Goal: Task Accomplishment & Management: Manage account settings

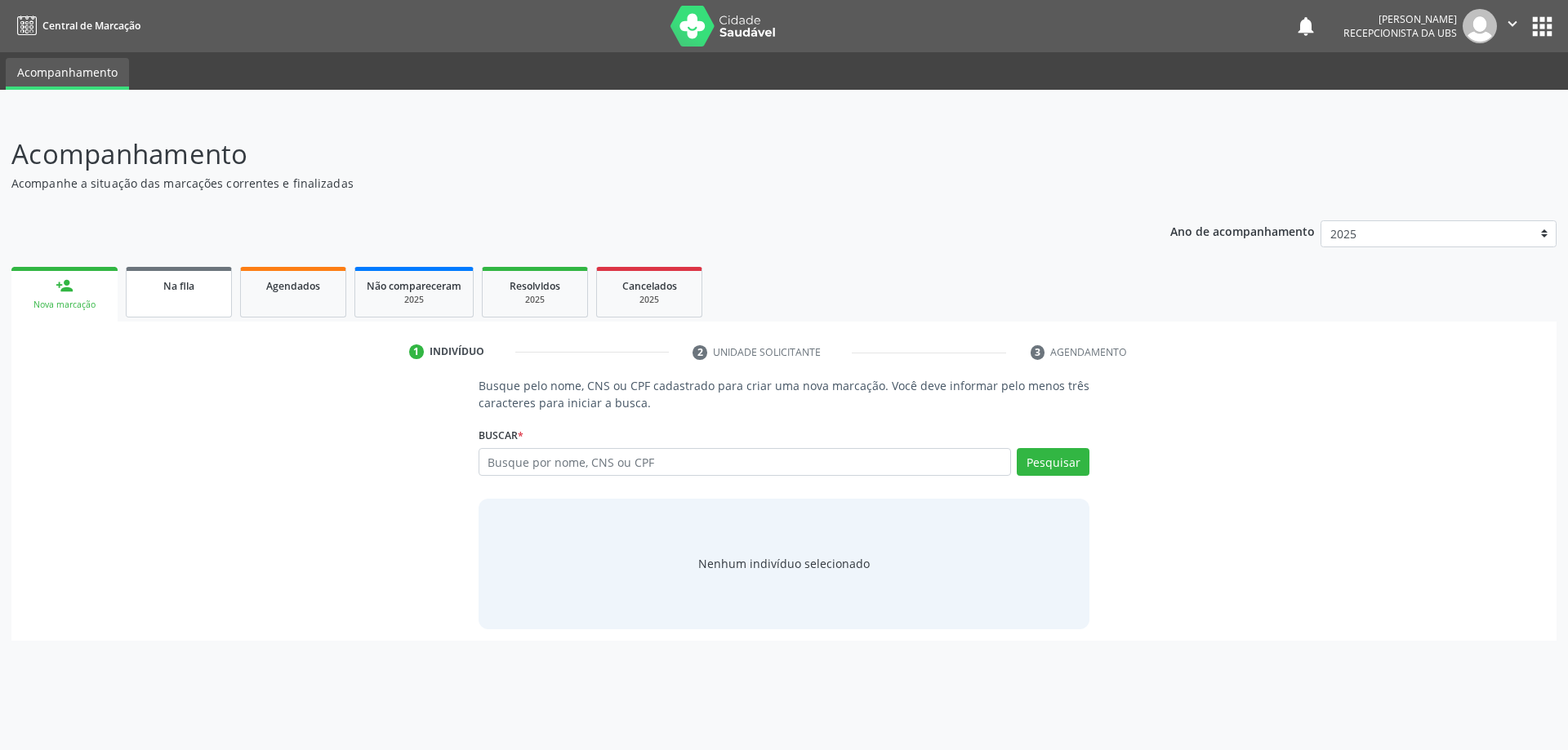
click at [216, 283] on div "Na fila" at bounding box center [178, 285] width 82 height 17
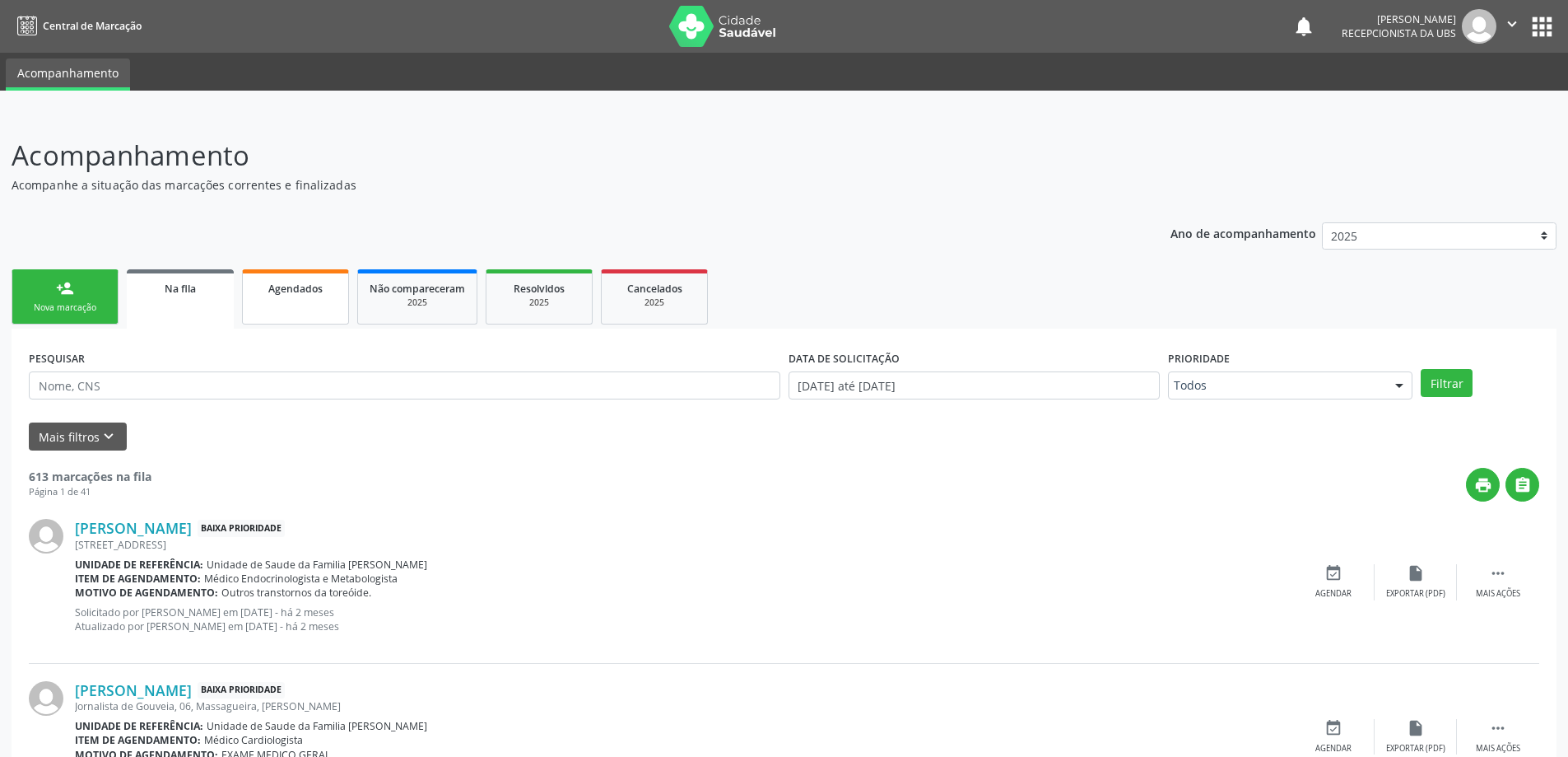
click at [243, 294] on link "Agendados" at bounding box center [295, 296] width 107 height 55
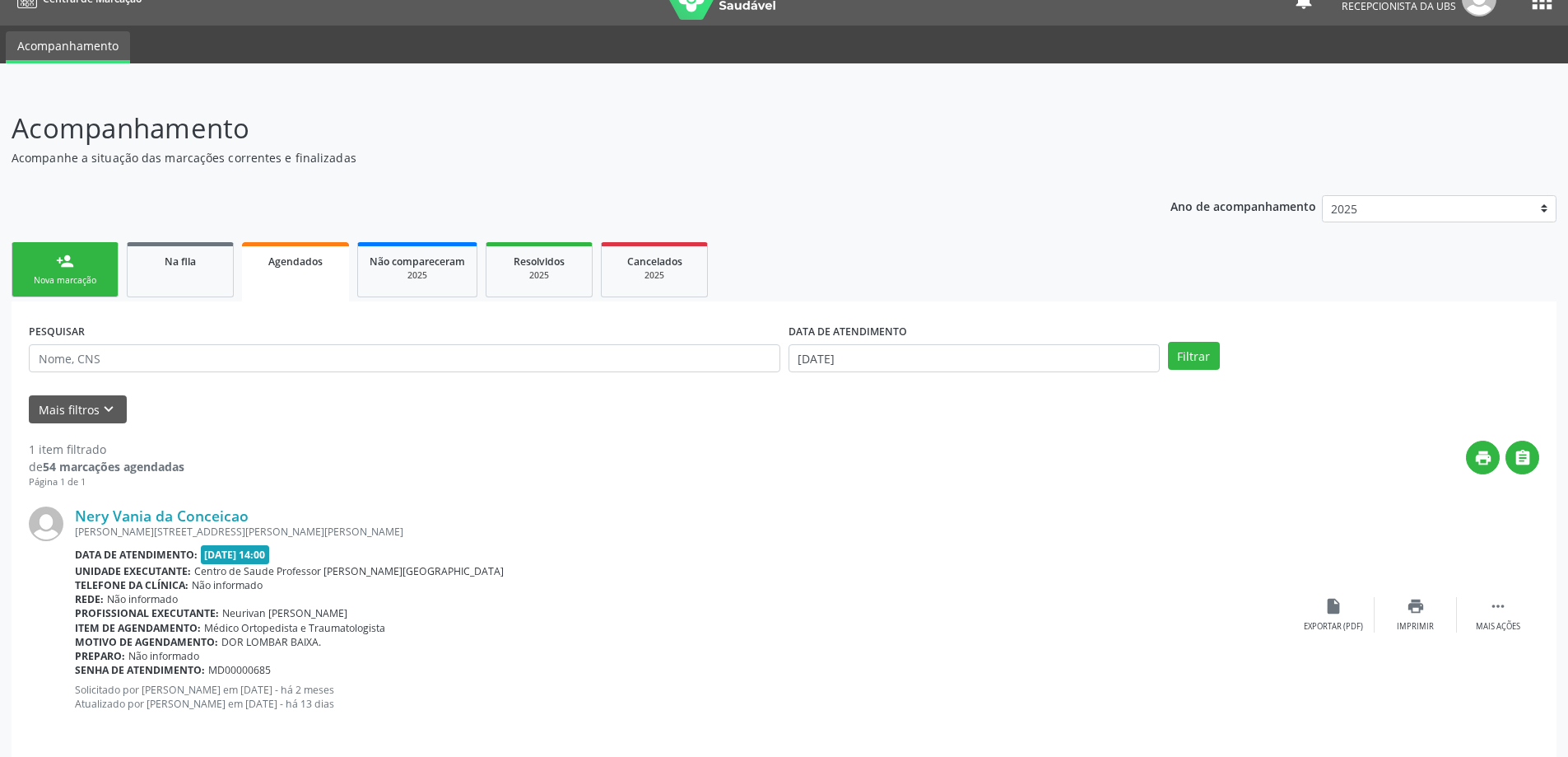
scroll to position [39, 0]
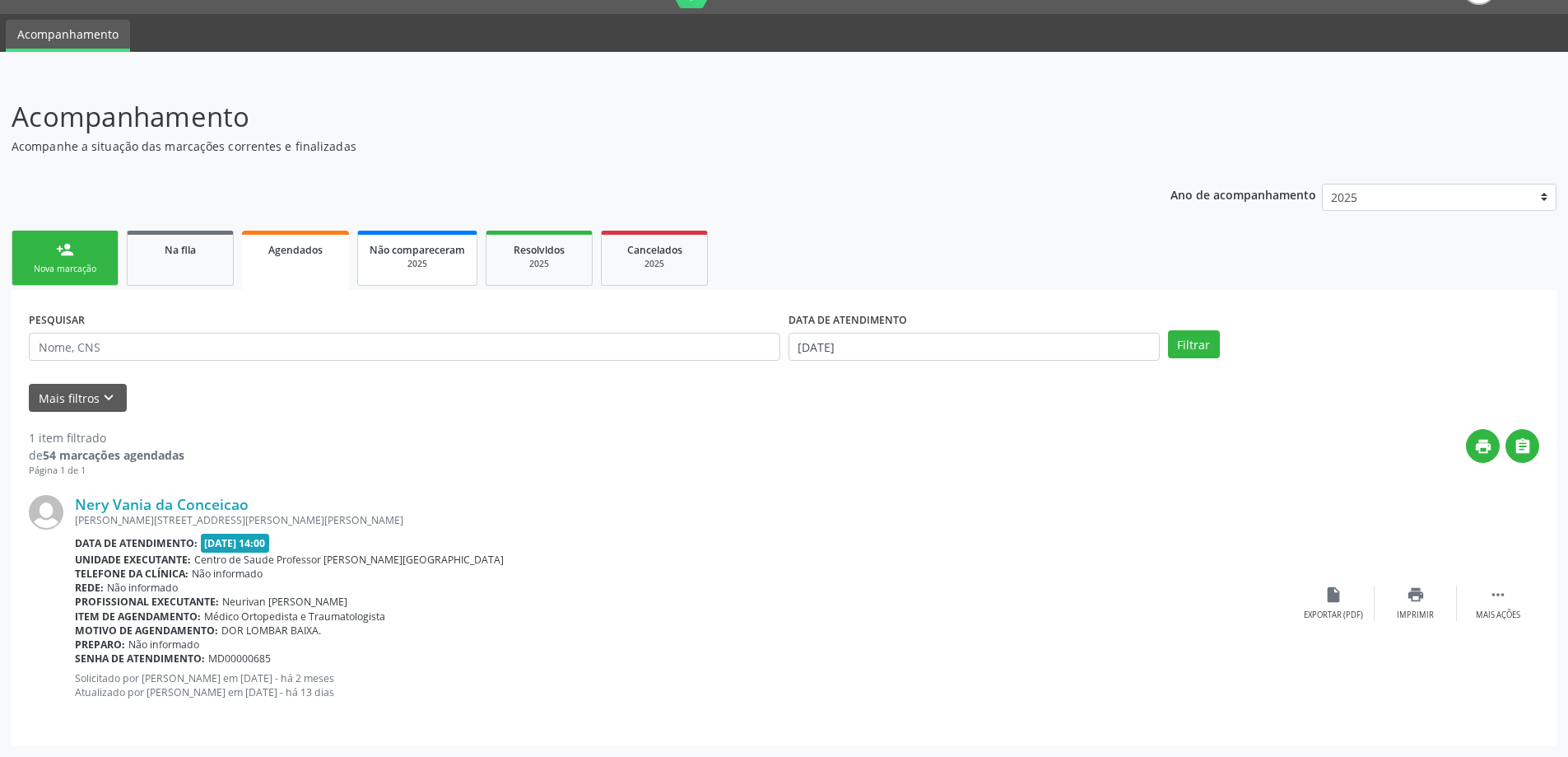
click at [409, 271] on link "Não compareceram 2025" at bounding box center [417, 258] width 120 height 55
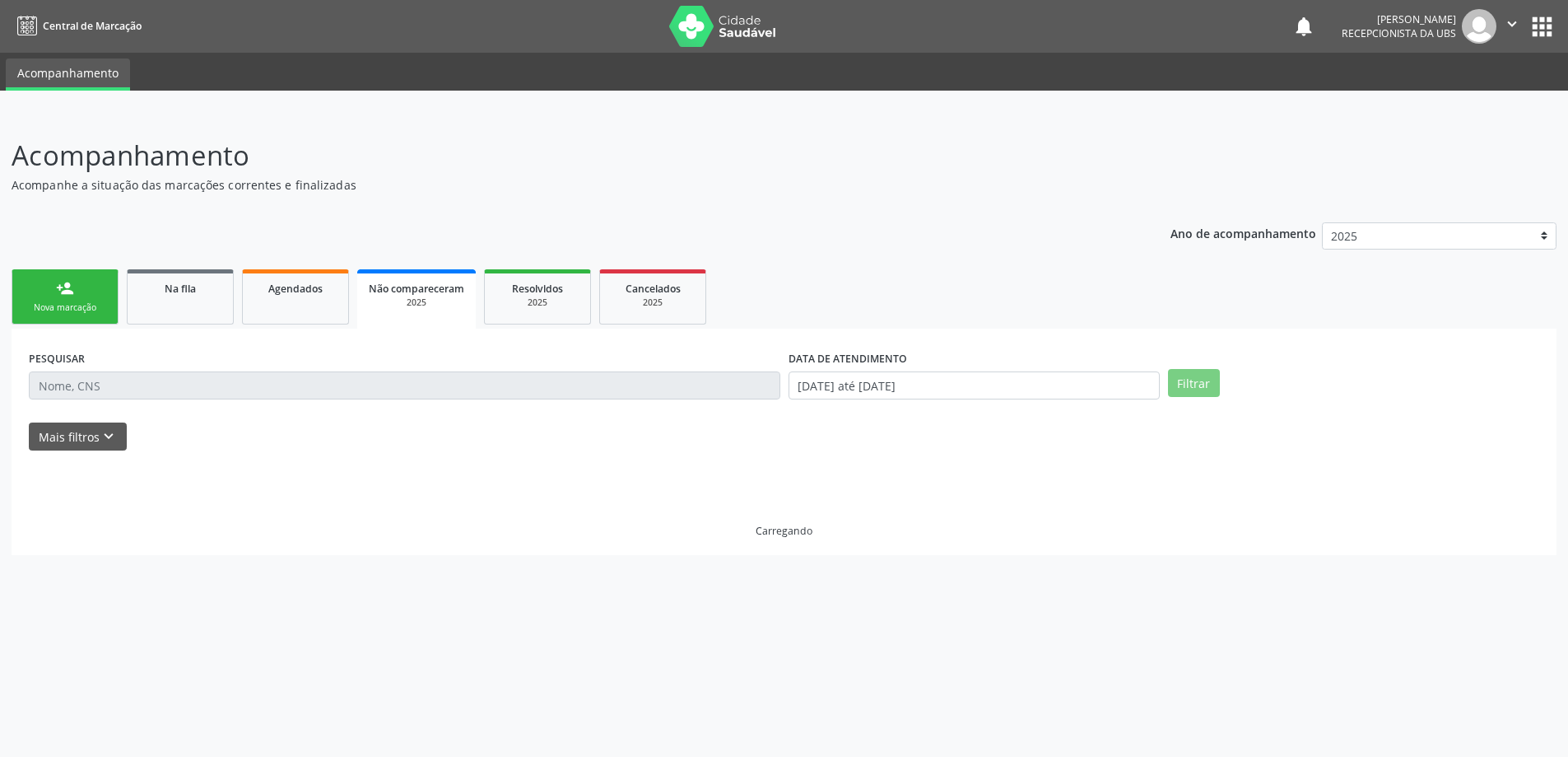
scroll to position [0, 0]
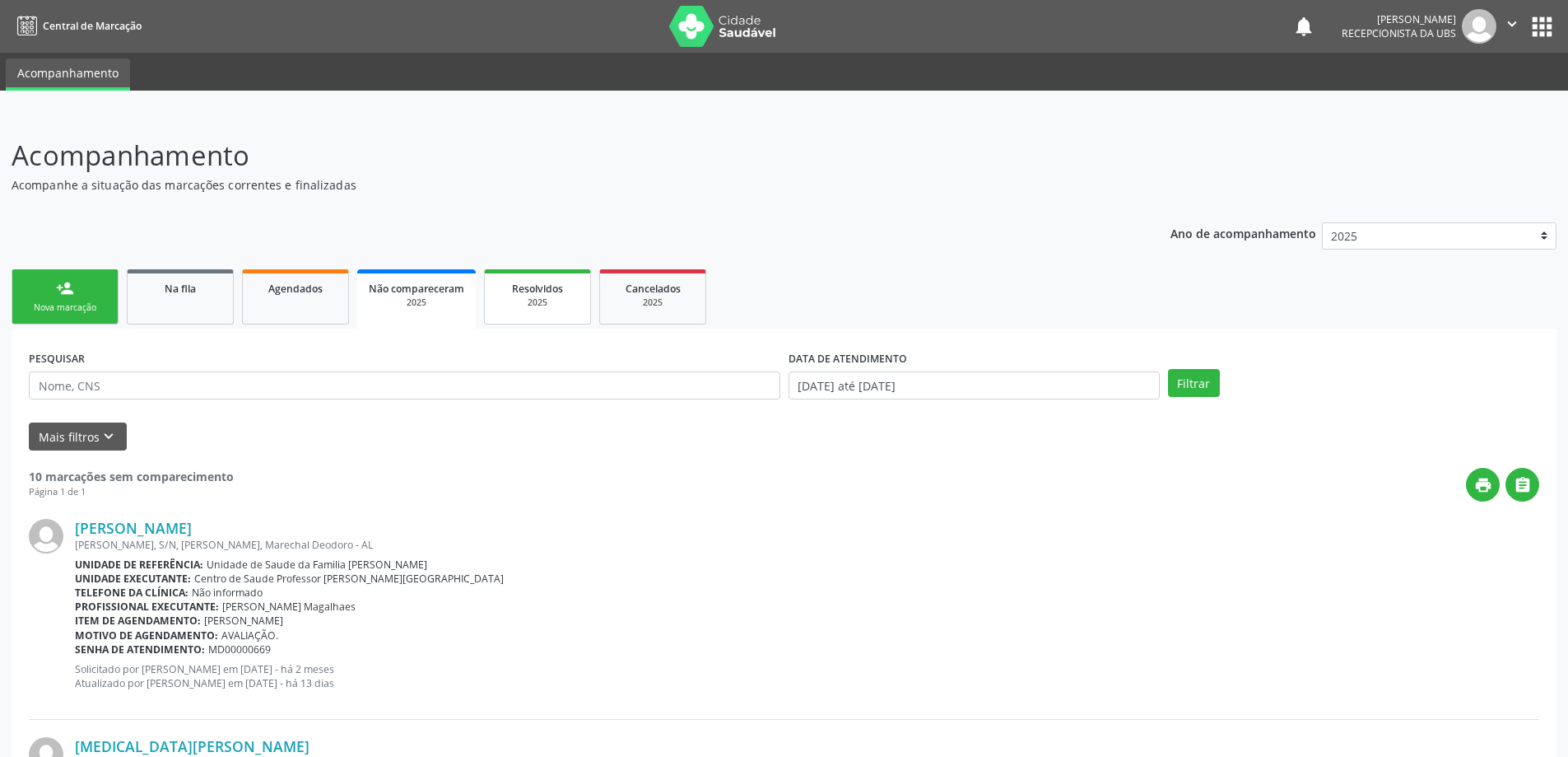
click at [547, 282] on span "Resolvidos" at bounding box center [537, 288] width 51 height 14
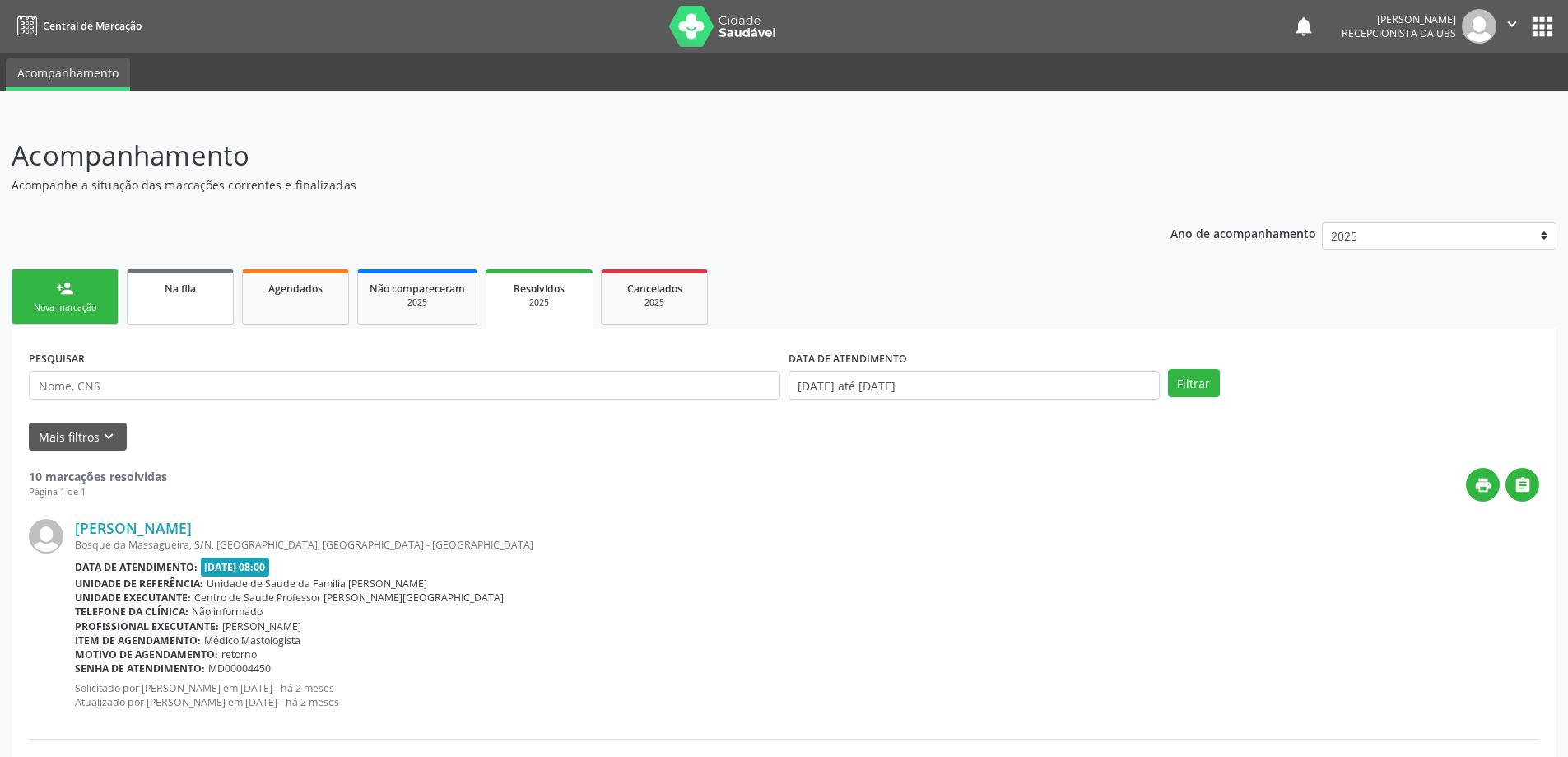
click at [155, 297] on link "Na fila" at bounding box center [181, 296] width 107 height 55
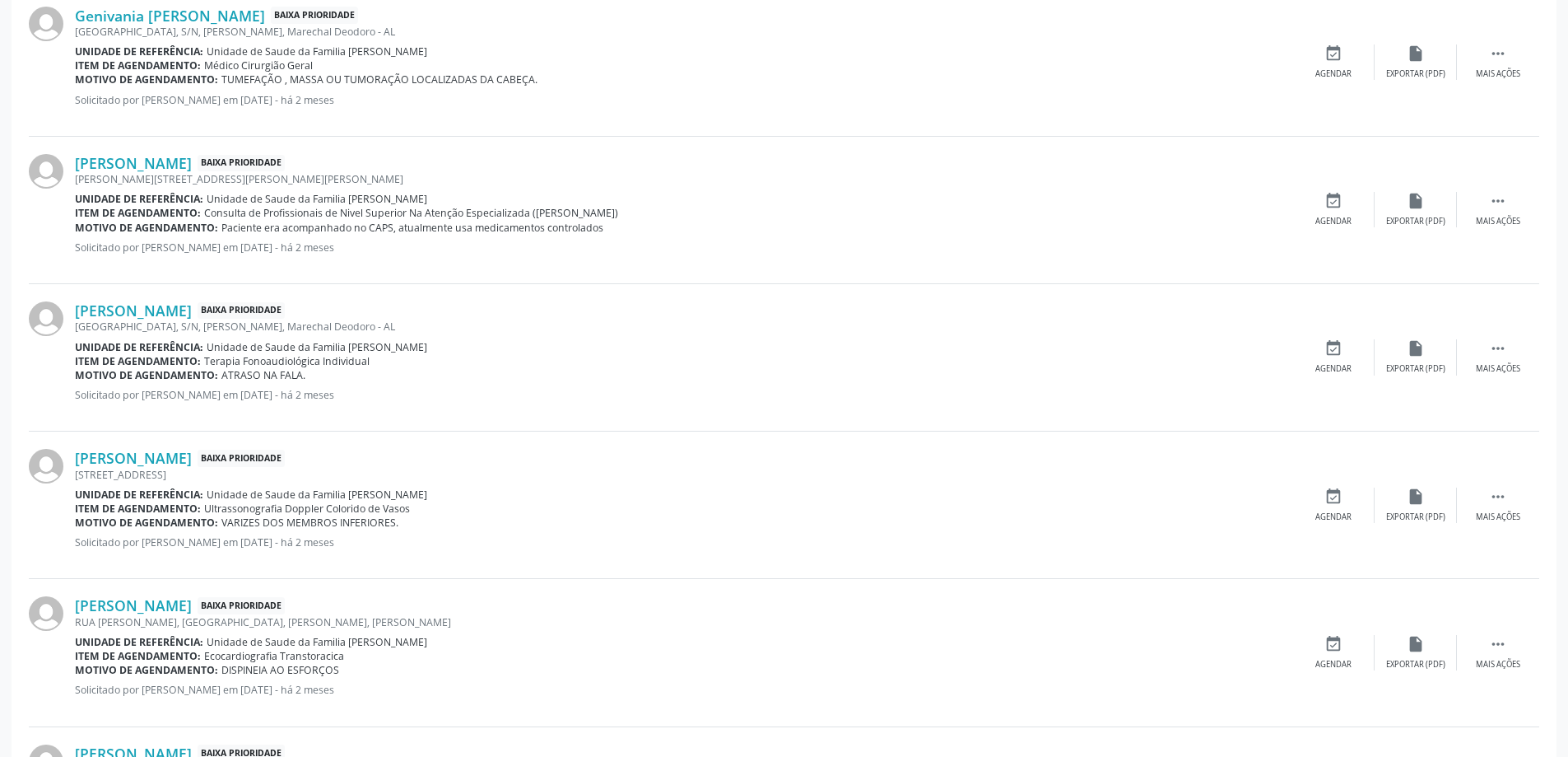
scroll to position [1401, 0]
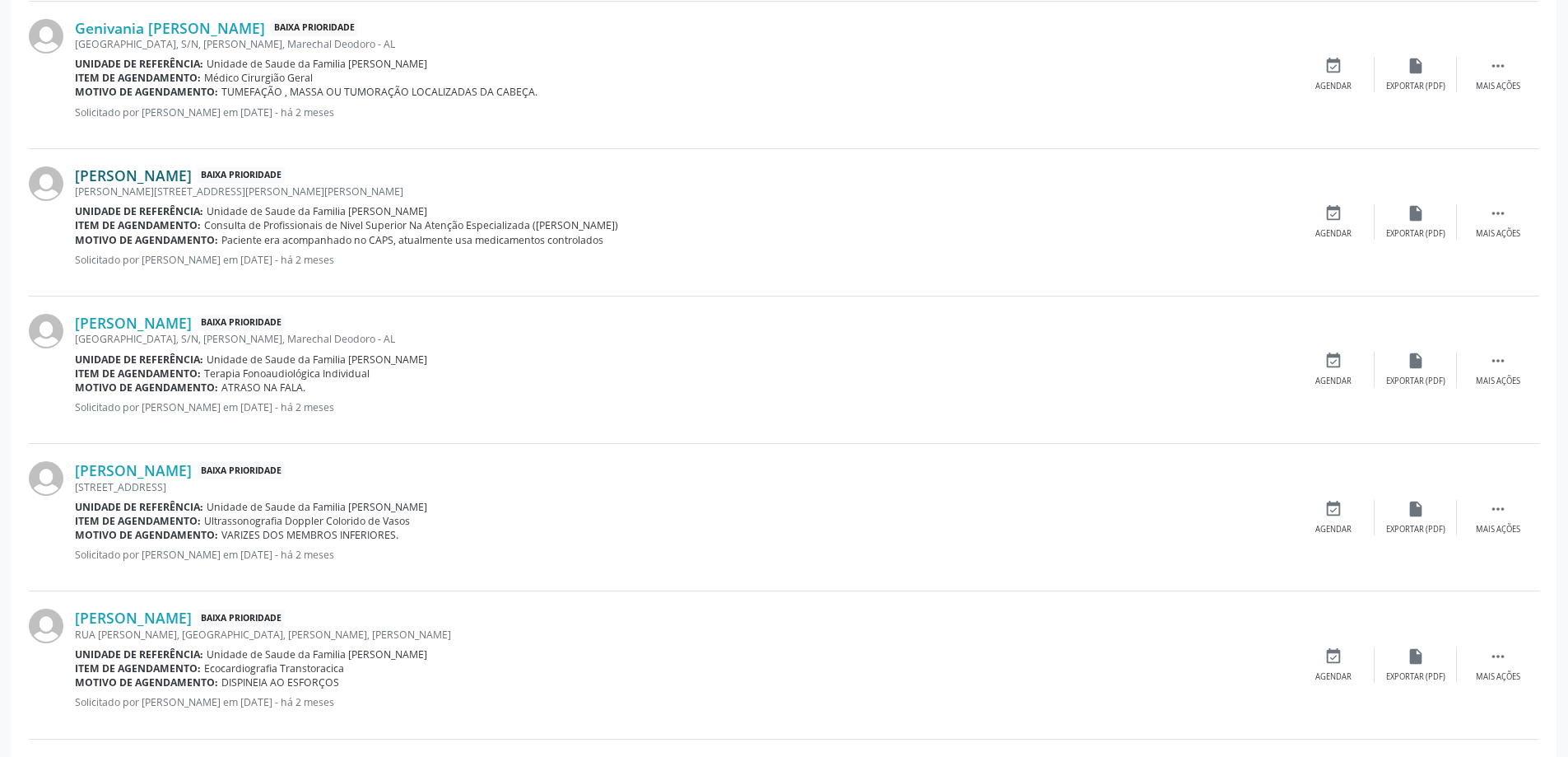
click at [127, 184] on link "[PERSON_NAME]" at bounding box center [133, 175] width 117 height 18
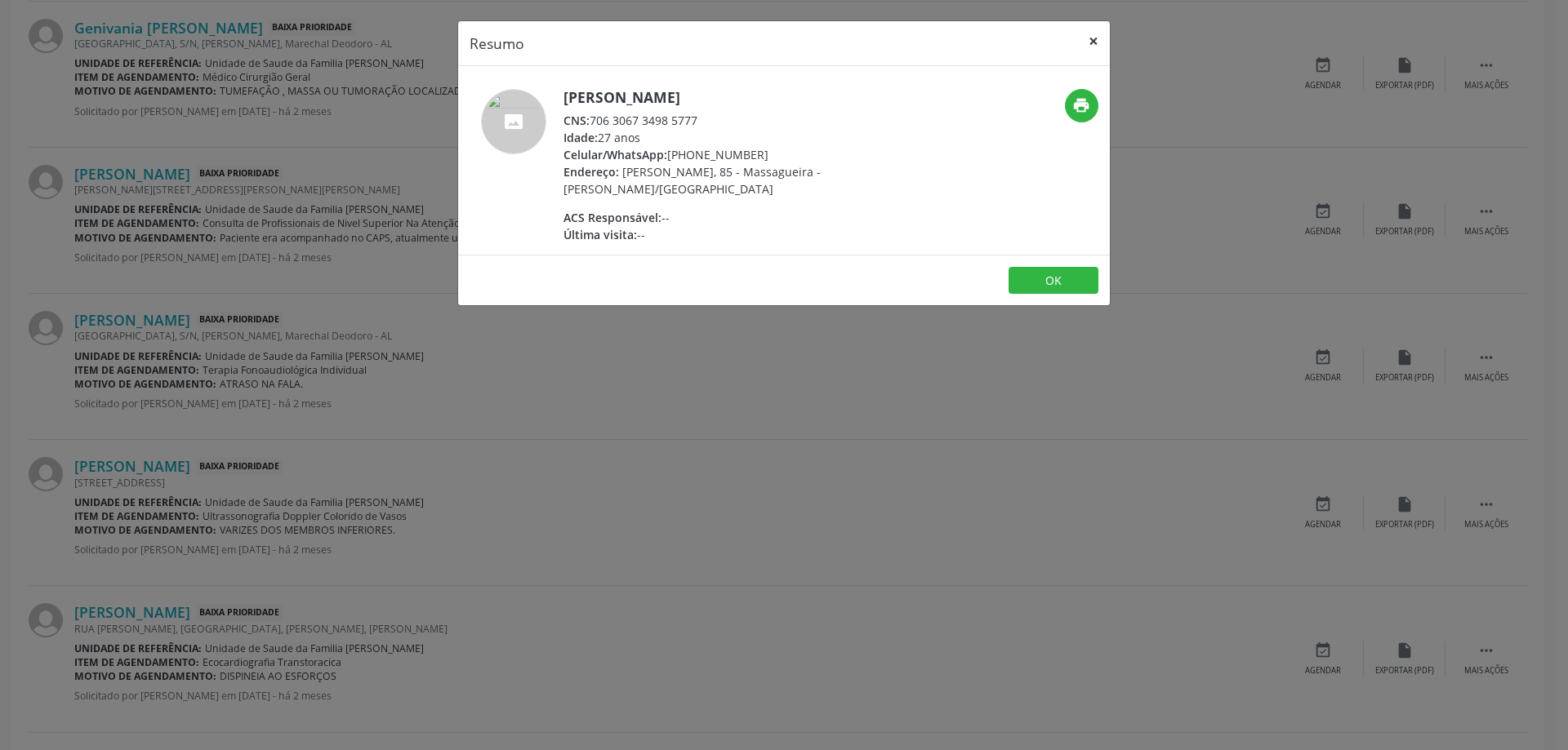
click at [1095, 35] on button "×" at bounding box center [1093, 41] width 33 height 40
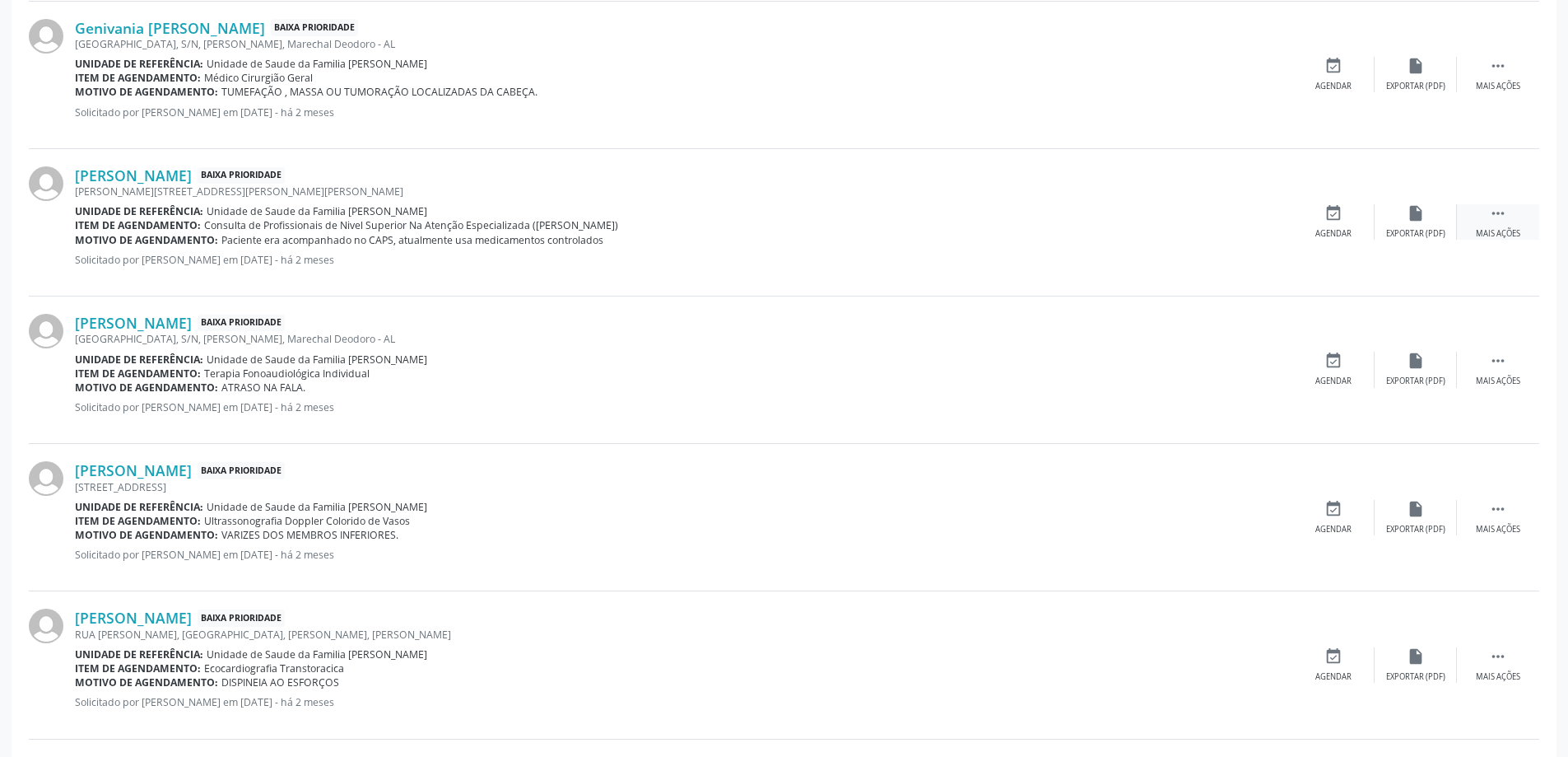
click at [1519, 227] on div " Mais ações" at bounding box center [1498, 222] width 83 height 36
click at [1055, 207] on div "event_available Agendar" at bounding box center [1087, 222] width 83 height 36
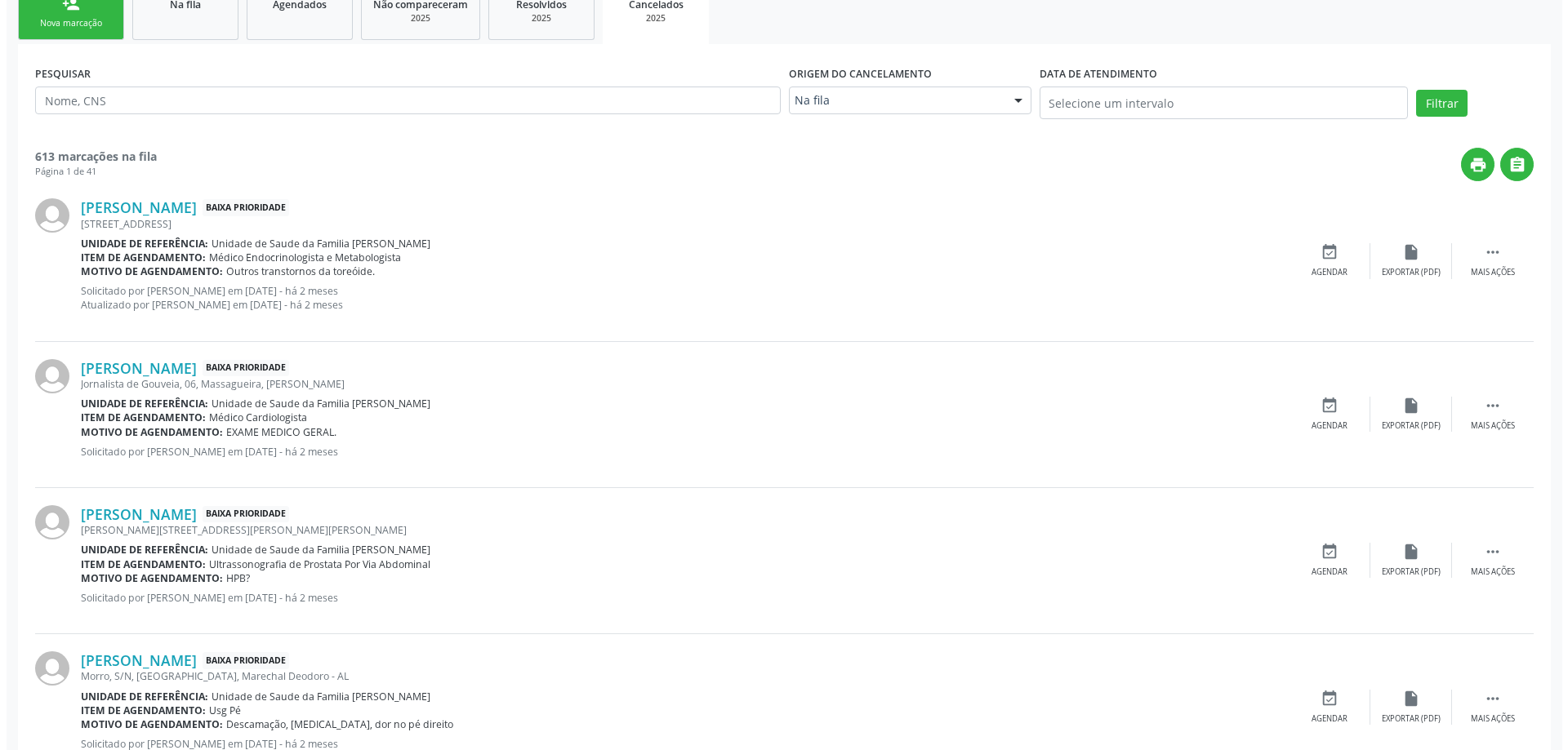
scroll to position [0, 0]
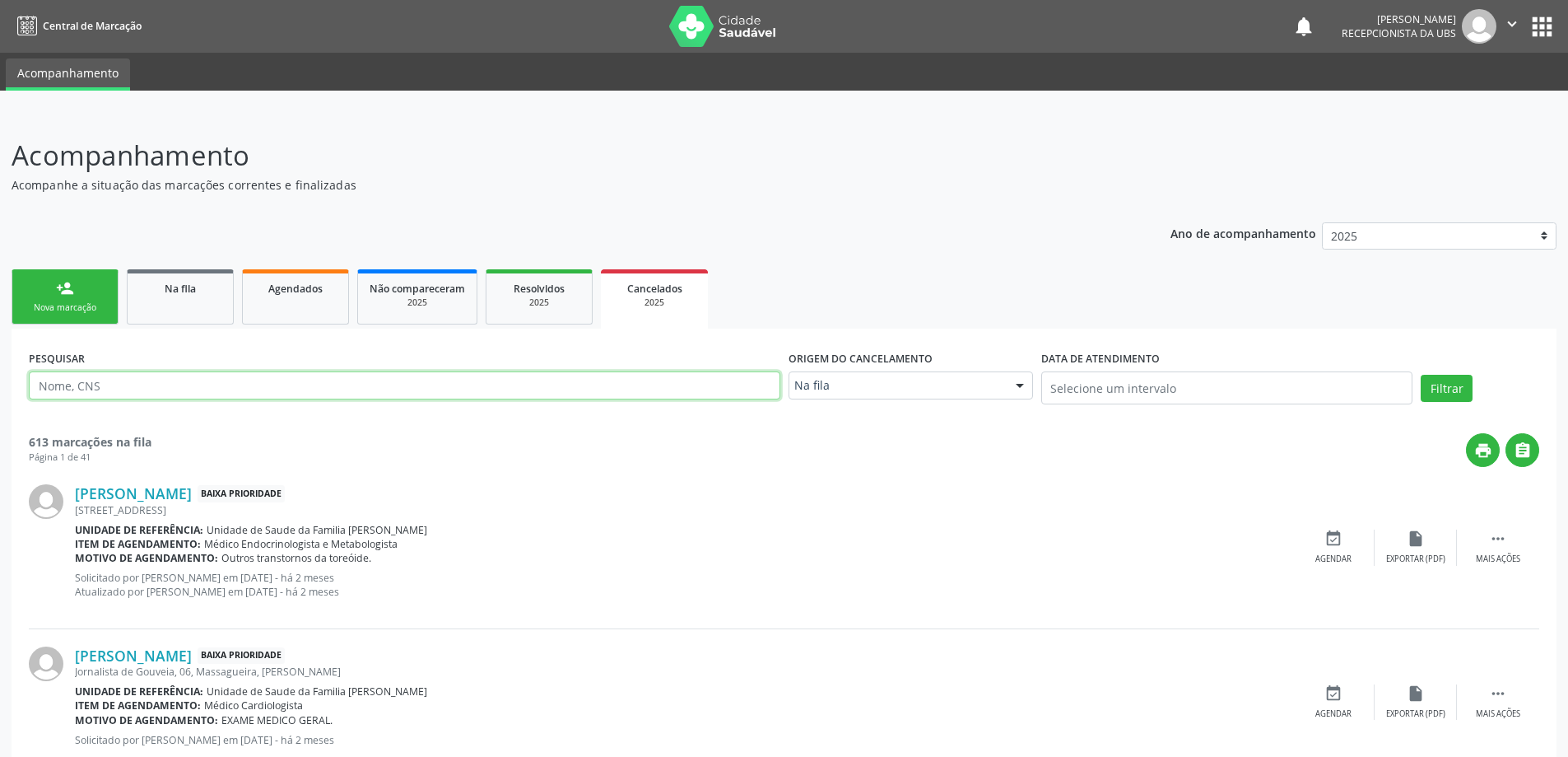
click at [480, 392] on input "text" at bounding box center [405, 385] width 752 height 28
click at [238, 390] on input "text" at bounding box center [405, 385] width 752 height 28
type input "[PERSON_NAME]"
click at [1421, 375] on button "Filtrar" at bounding box center [1447, 389] width 52 height 28
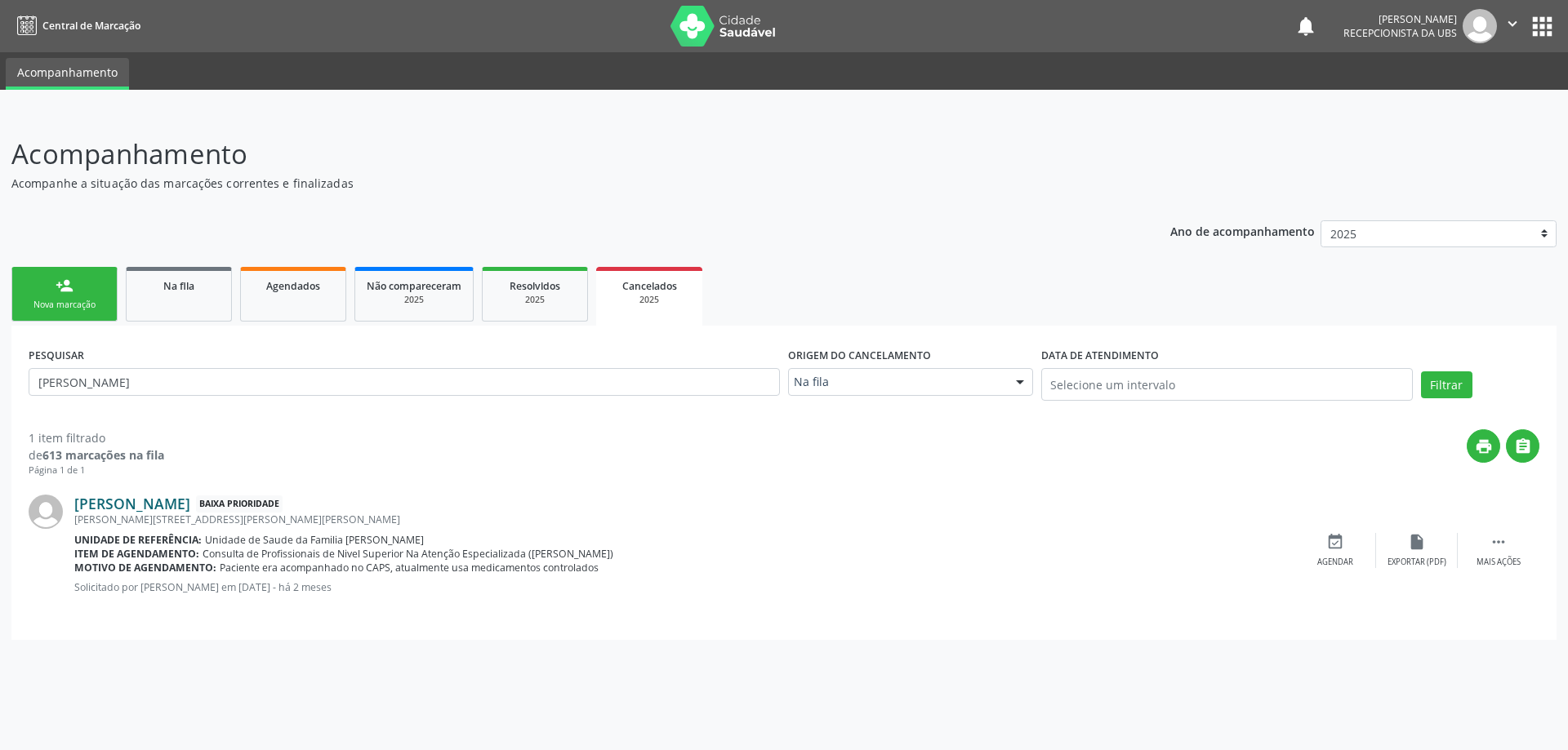
click at [175, 504] on link "[PERSON_NAME]" at bounding box center [132, 504] width 116 height 18
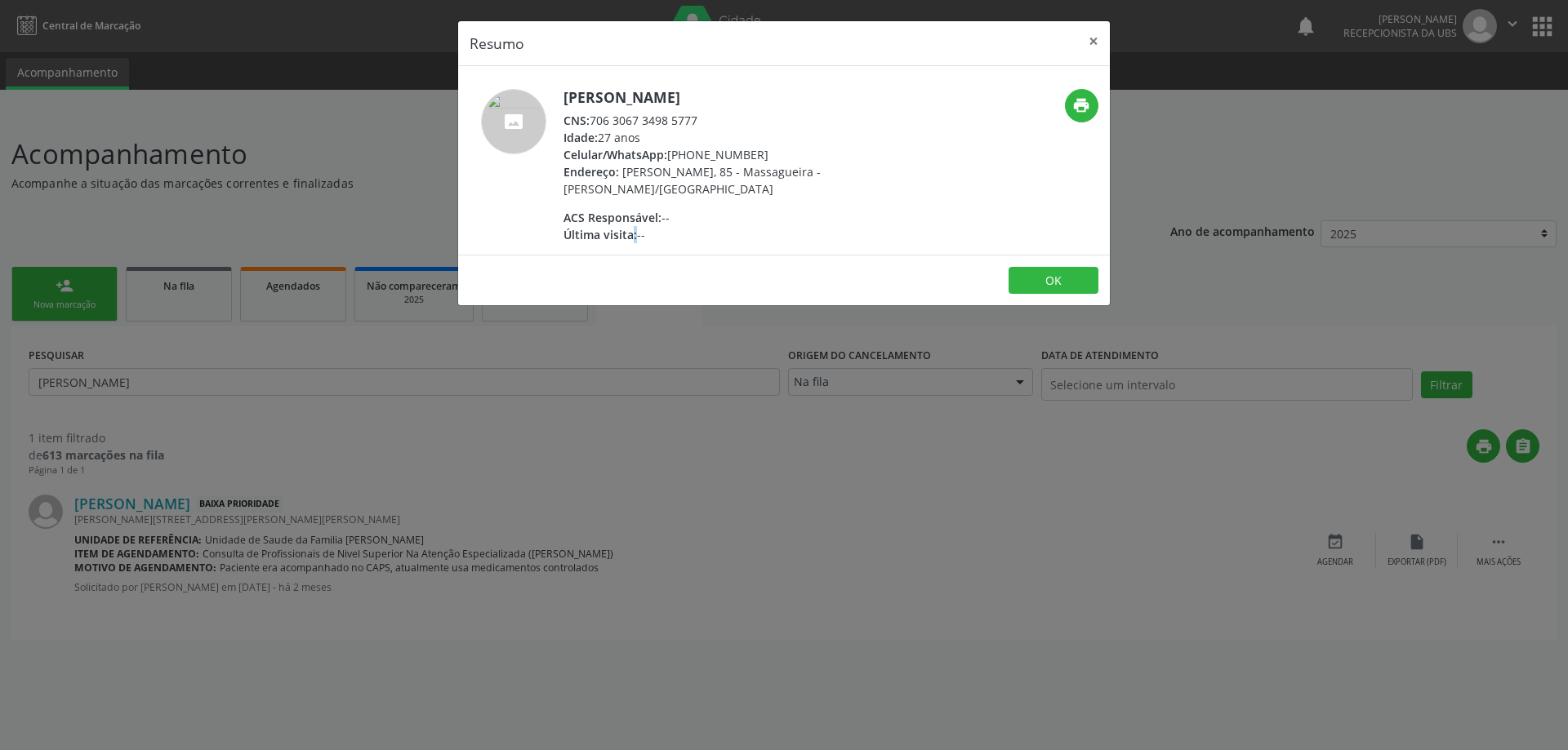
click at [599, 232] on span "Última visita:" at bounding box center [600, 235] width 74 height 16
click at [1089, 45] on button "×" at bounding box center [1093, 41] width 33 height 40
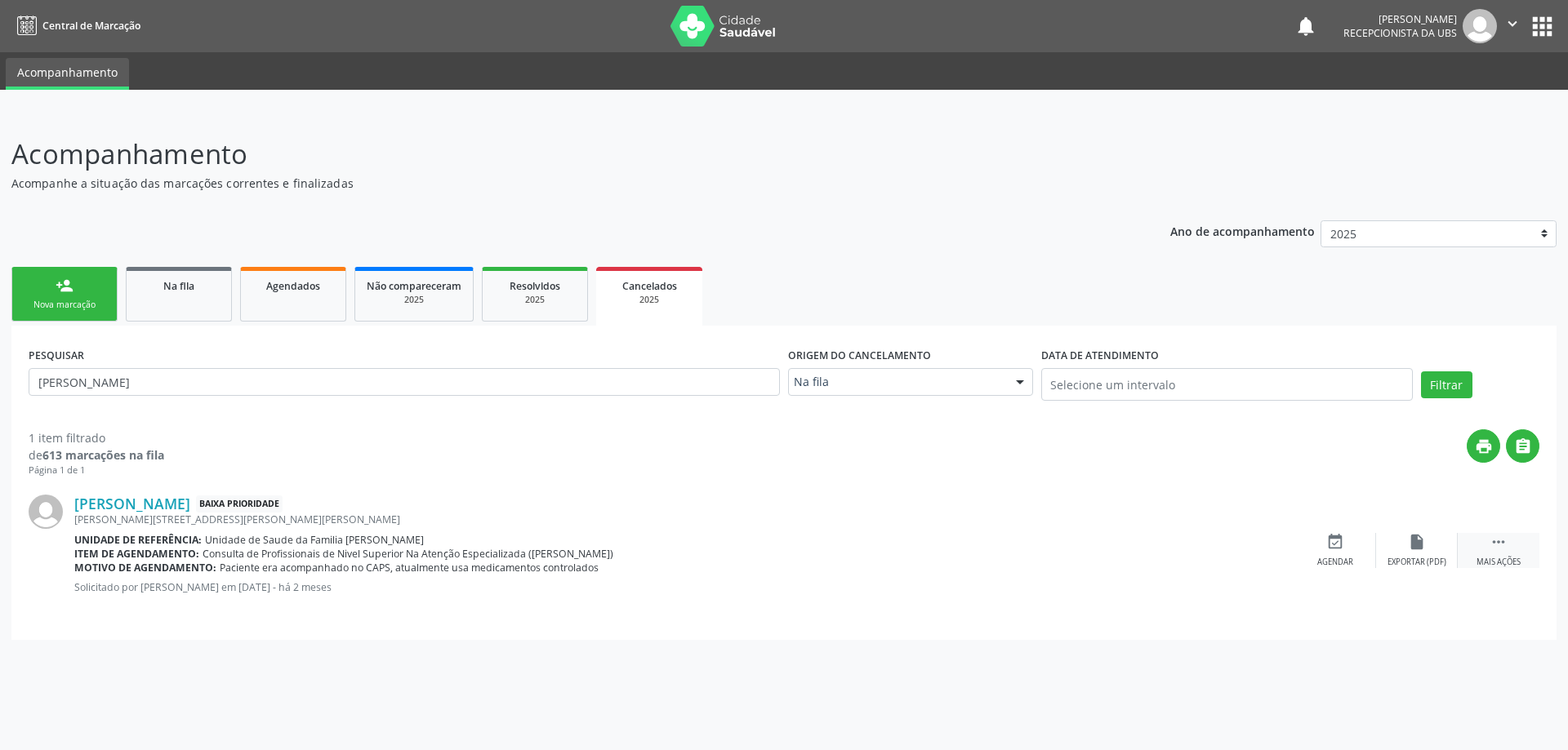
click at [1518, 540] on div " Mais ações" at bounding box center [1498, 551] width 82 height 35
click at [1334, 541] on icon "cancel" at bounding box center [1335, 542] width 18 height 18
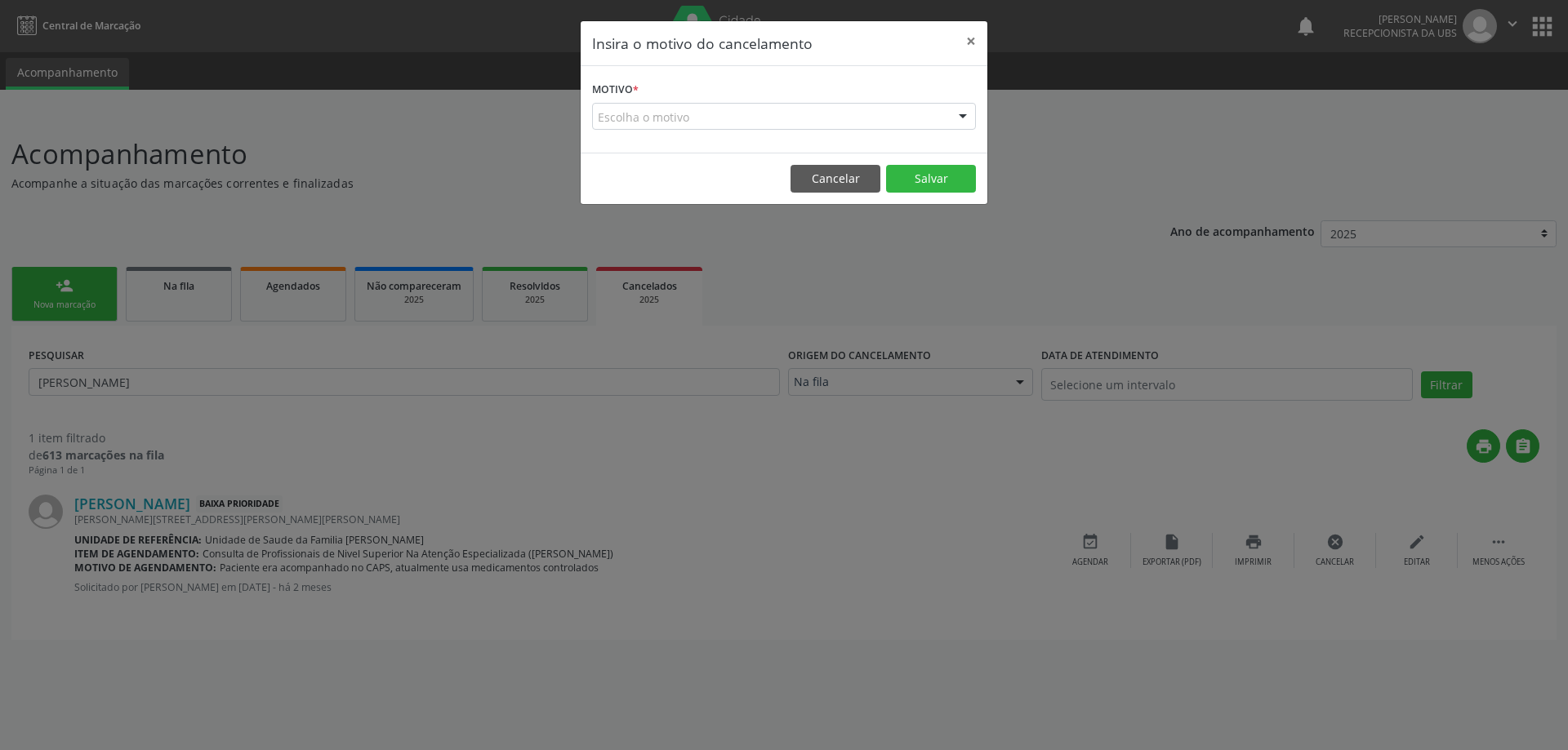
click at [833, 117] on div "Escolha o motivo" at bounding box center [783, 116] width 384 height 28
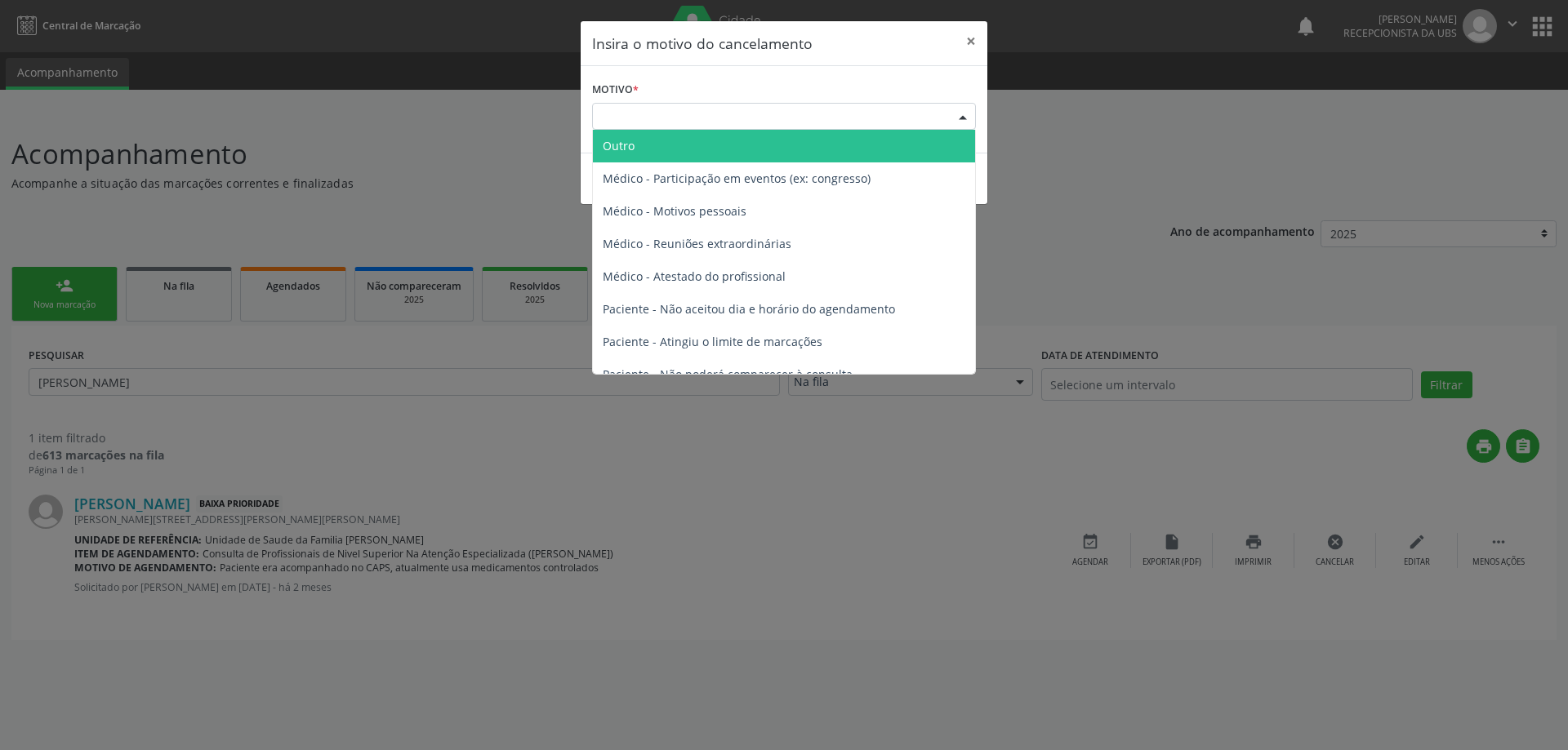
click at [694, 146] on span "Outro" at bounding box center [784, 146] width 383 height 33
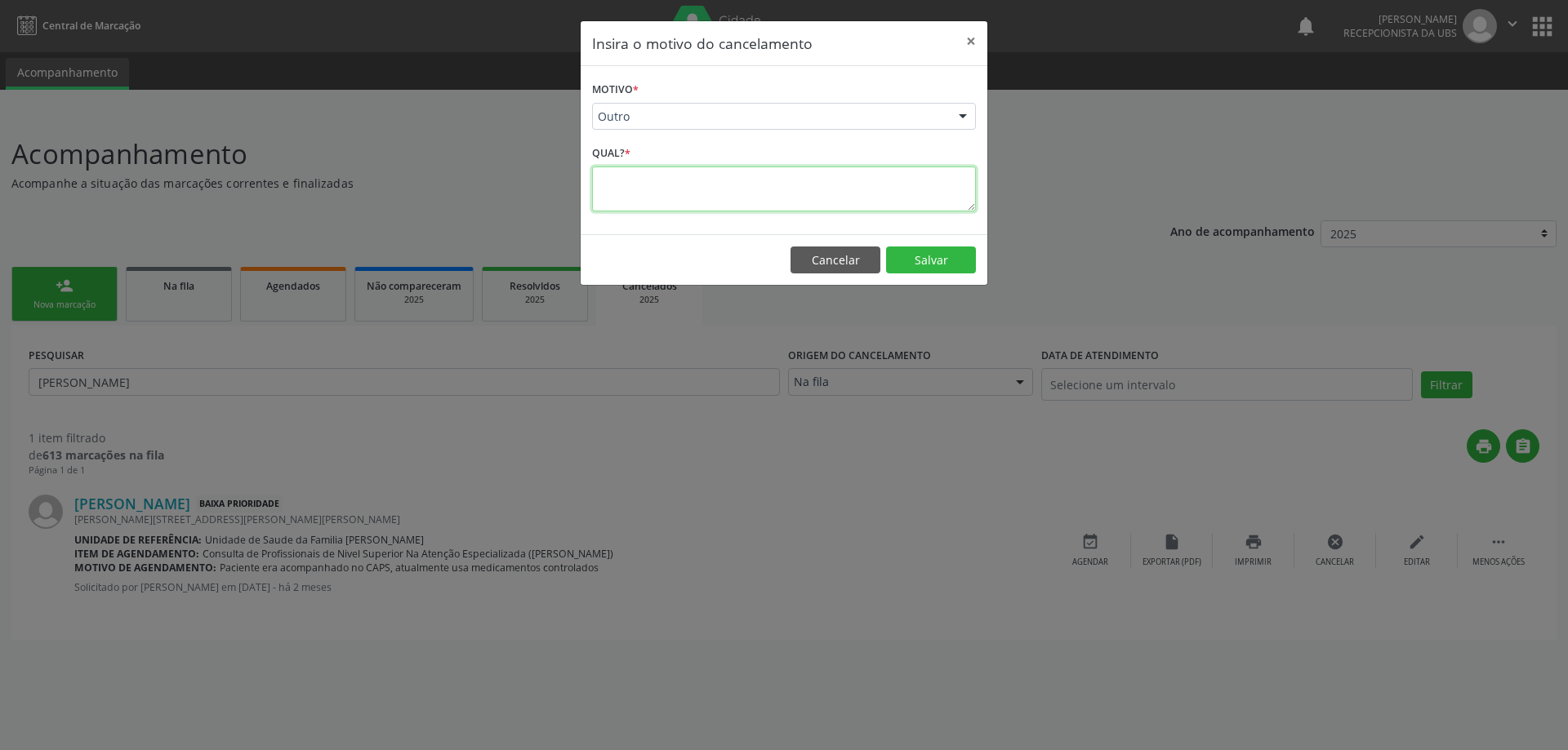
click at [687, 181] on textarea at bounding box center [783, 189] width 384 height 45
type textarea "Já foi atendido"
click at [949, 264] on button "Salvar" at bounding box center [930, 260] width 90 height 28
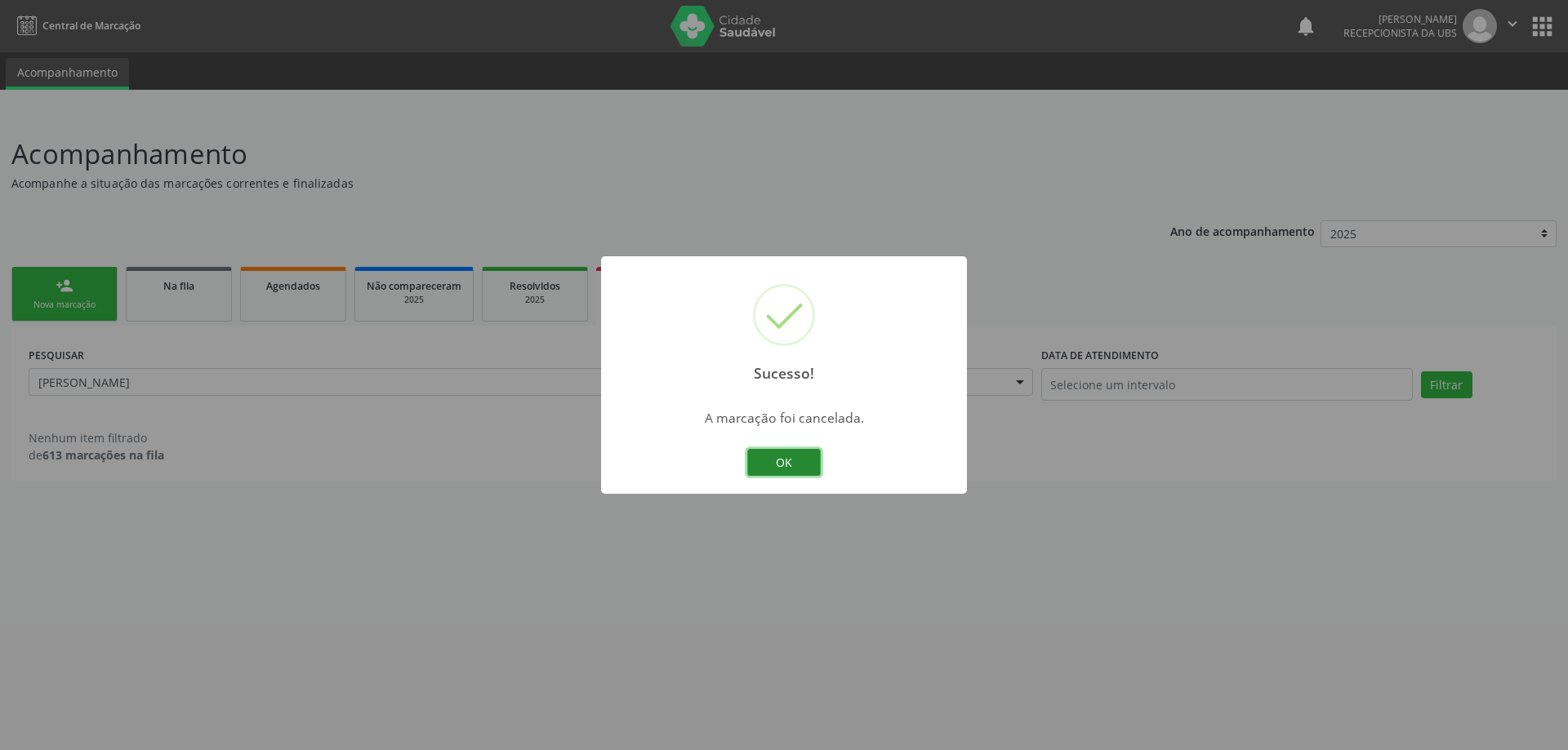
click at [799, 460] on button "OK" at bounding box center [784, 462] width 74 height 28
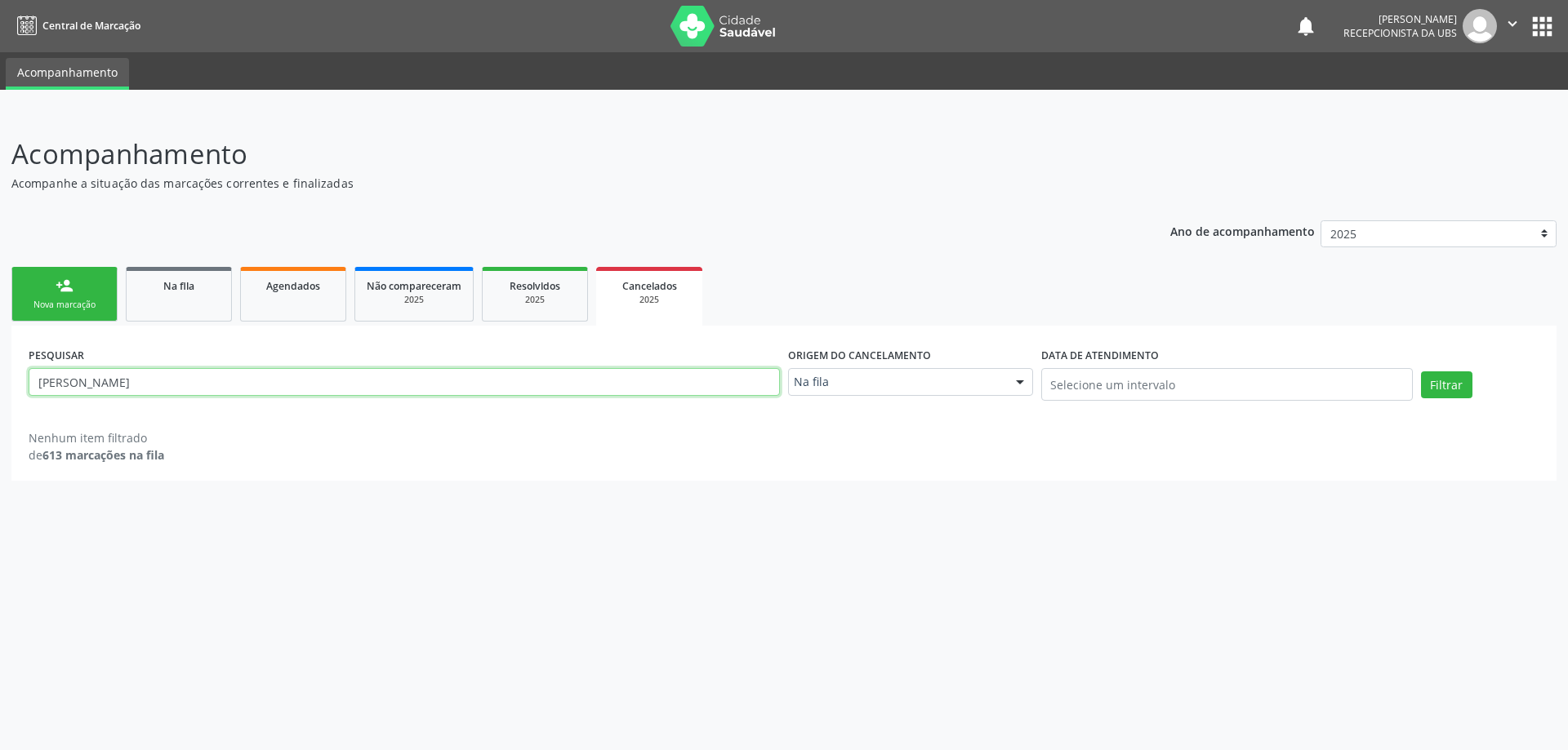
click at [155, 376] on input "[PERSON_NAME]" at bounding box center [404, 381] width 751 height 28
type input "d"
click at [155, 375] on input "text" at bounding box center [404, 381] width 751 height 28
drag, startPoint x: 216, startPoint y: 311, endPoint x: 186, endPoint y: 302, distance: 31.3
click at [216, 311] on link "Na fila" at bounding box center [179, 294] width 107 height 54
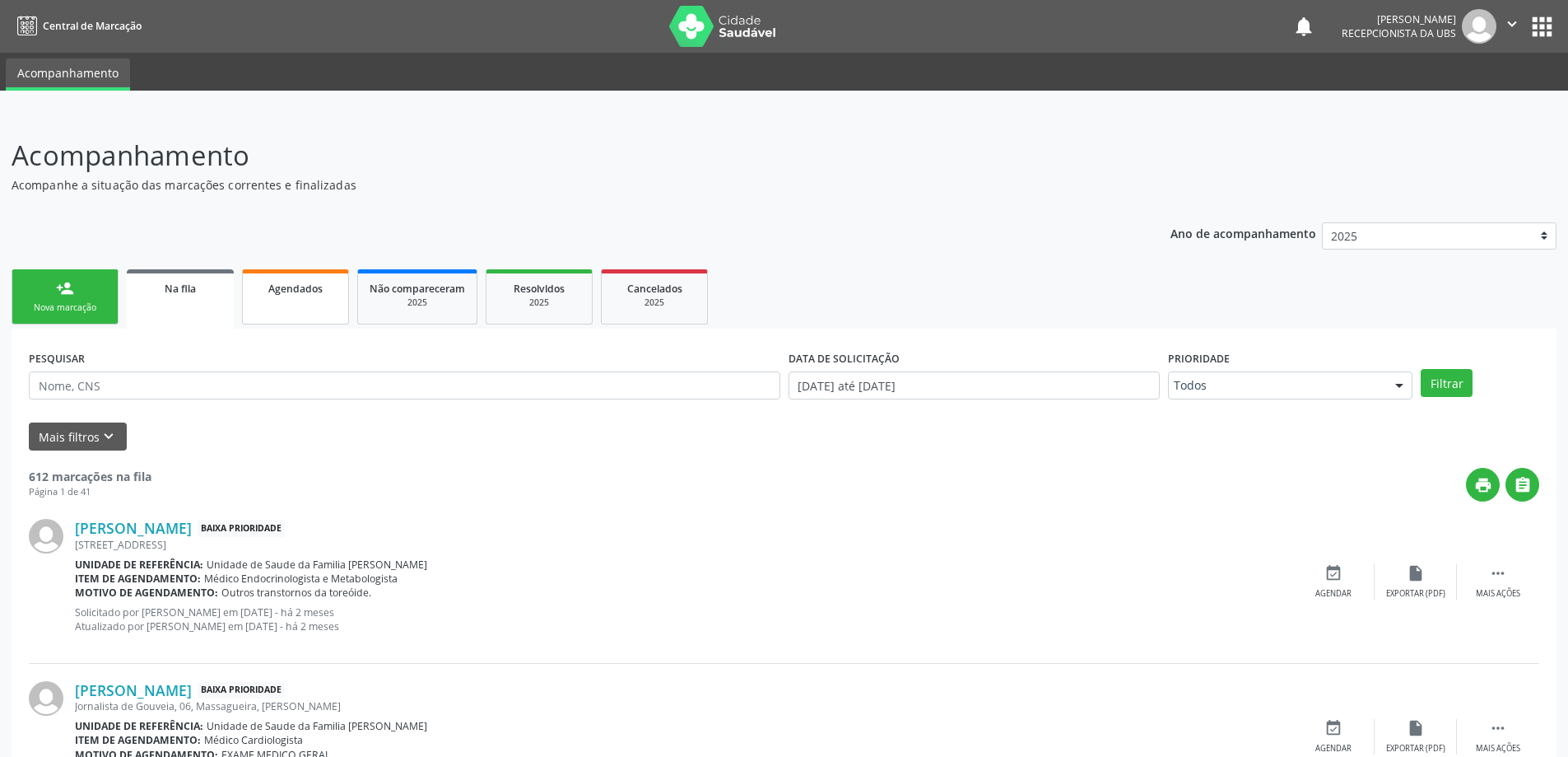
click at [277, 300] on link "Agendados" at bounding box center [295, 296] width 107 height 55
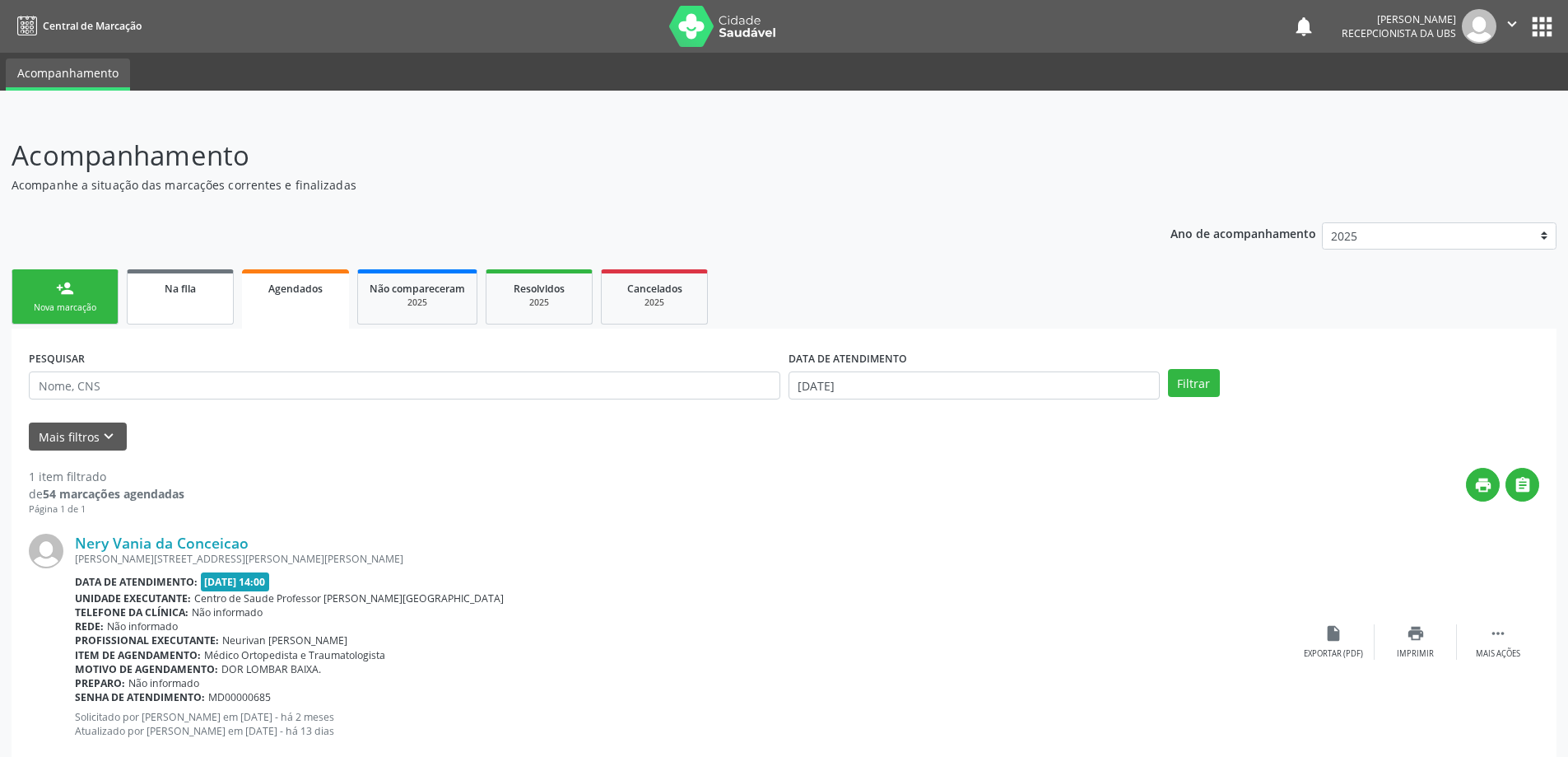
click at [211, 293] on div "Na fila" at bounding box center [180, 287] width 83 height 17
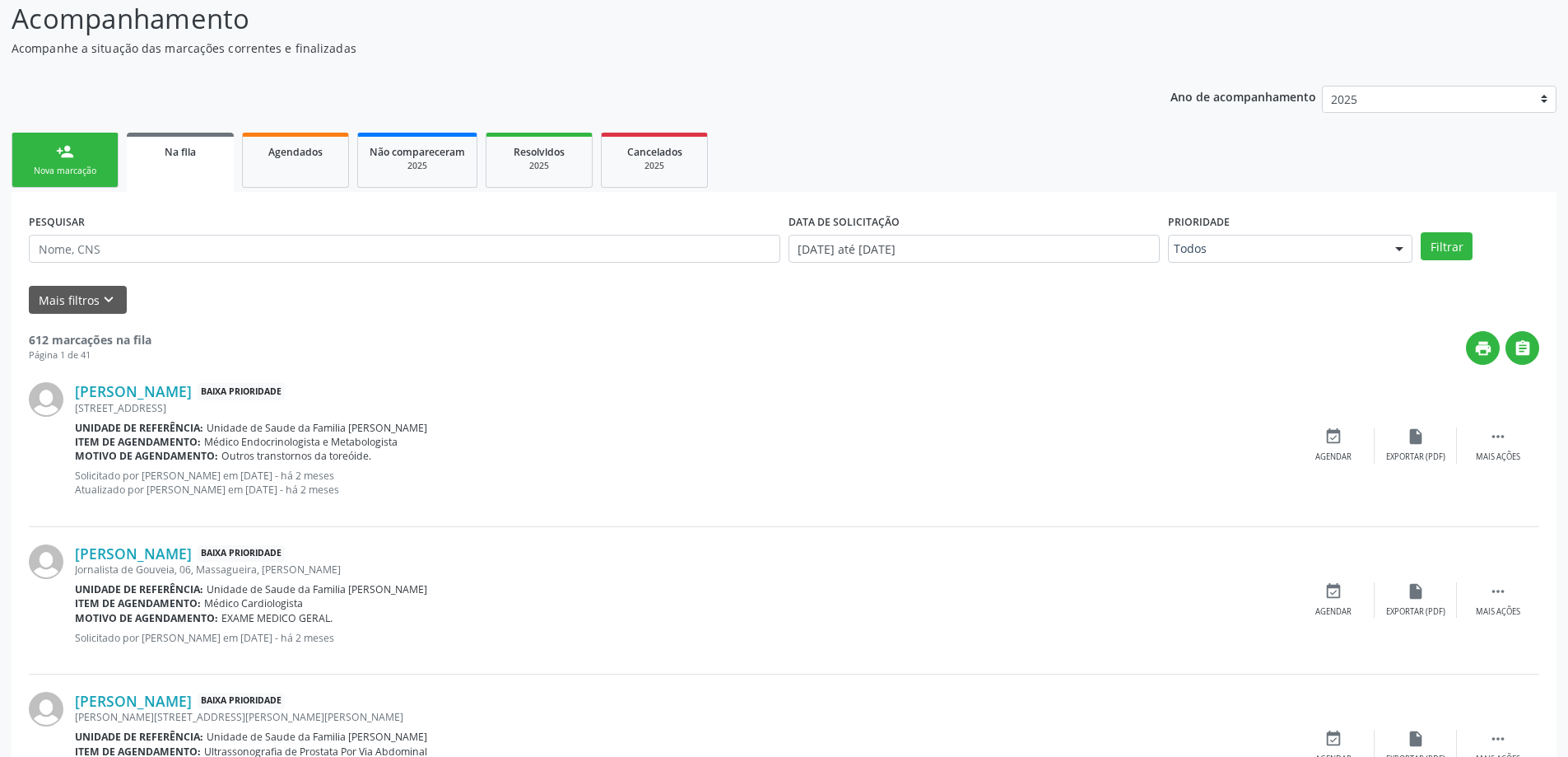
scroll to position [83, 0]
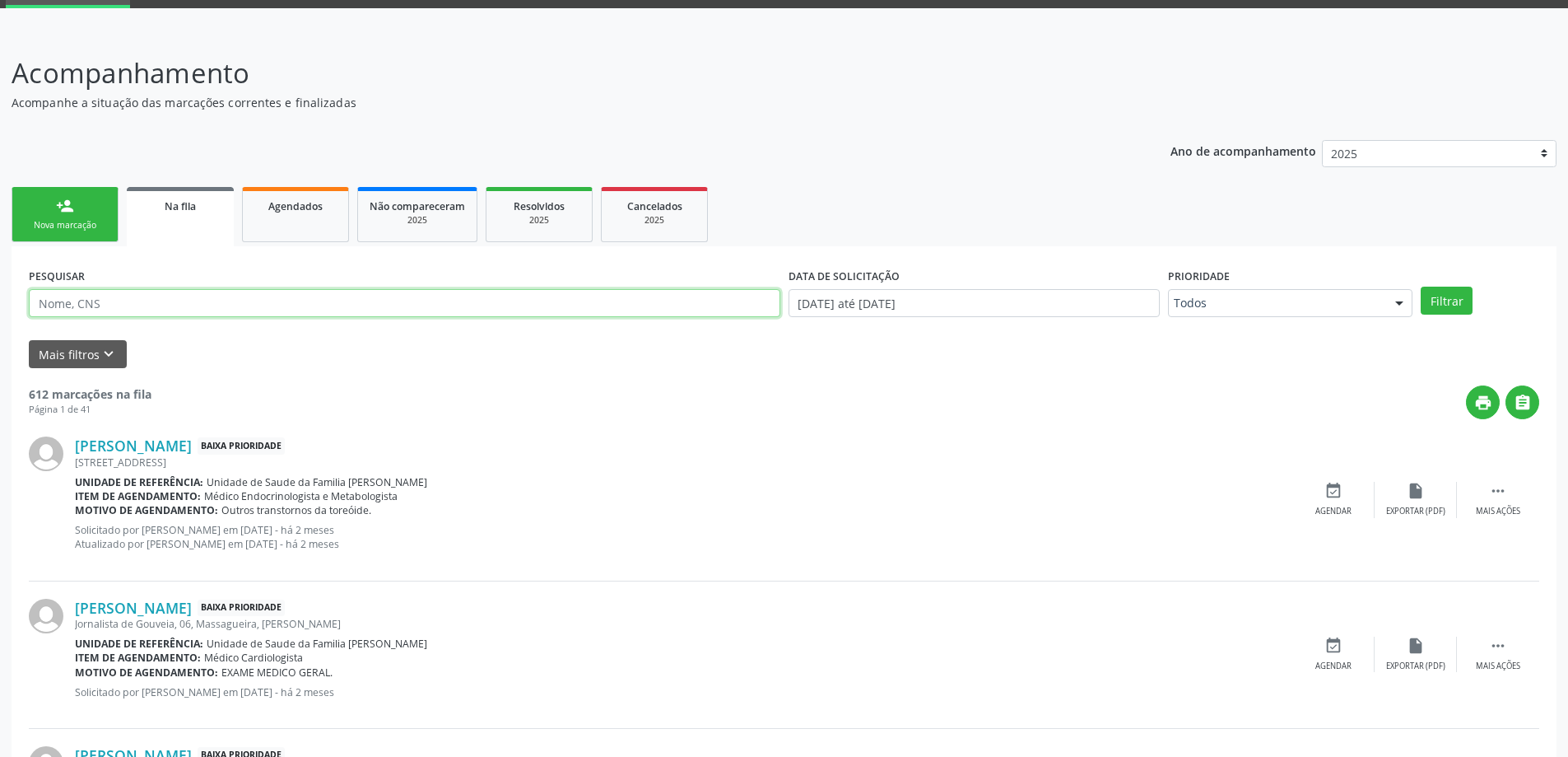
click at [142, 312] on input "text" at bounding box center [405, 303] width 752 height 28
click at [199, 276] on div "PESQUISAR" at bounding box center [405, 295] width 760 height 65
click at [198, 271] on div "PESQUISAR" at bounding box center [405, 295] width 760 height 65
click at [201, 296] on input "text" at bounding box center [405, 303] width 752 height 28
click at [213, 311] on input "text" at bounding box center [405, 303] width 752 height 28
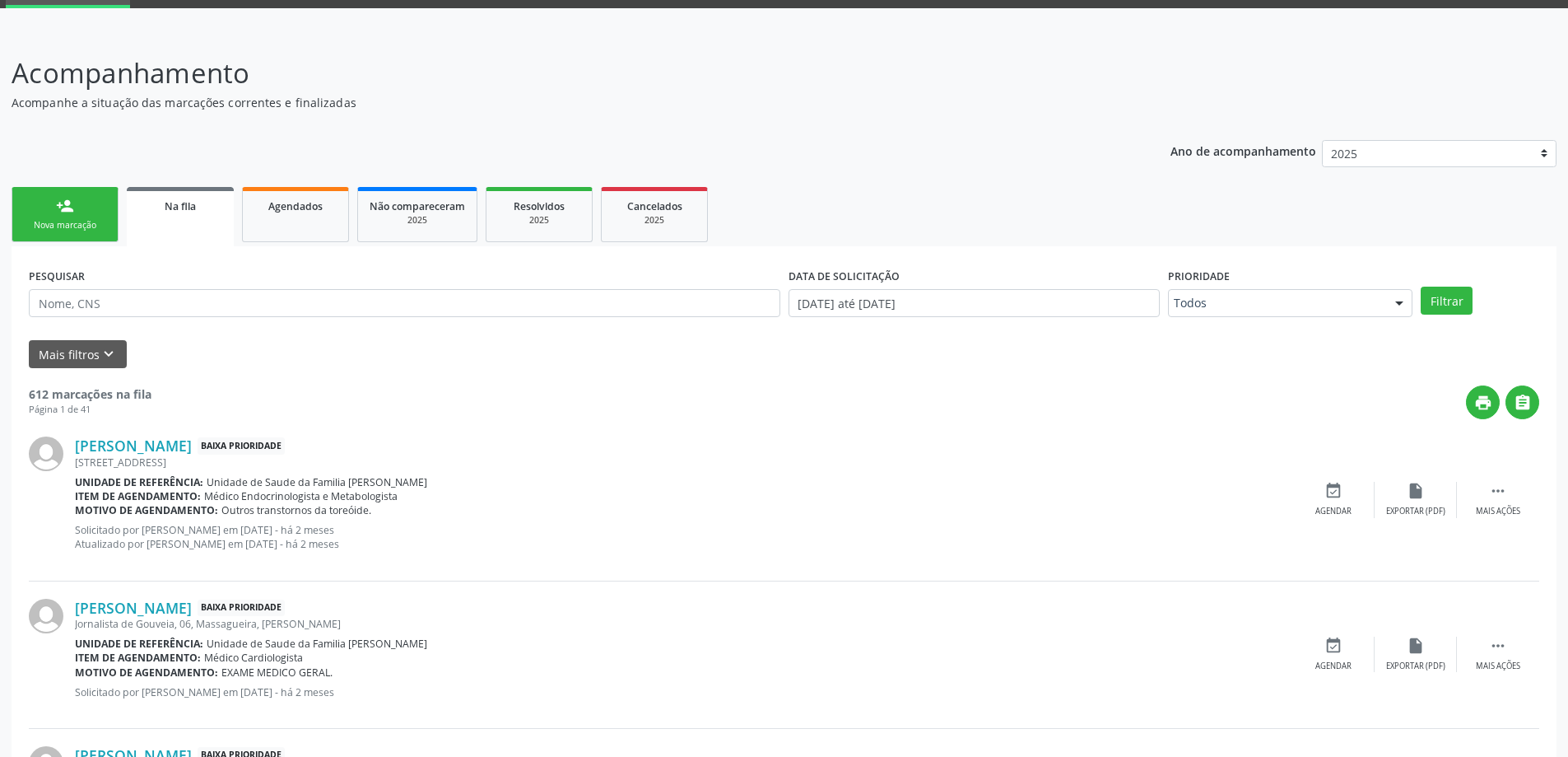
click at [310, 289] on input "text" at bounding box center [405, 303] width 752 height 28
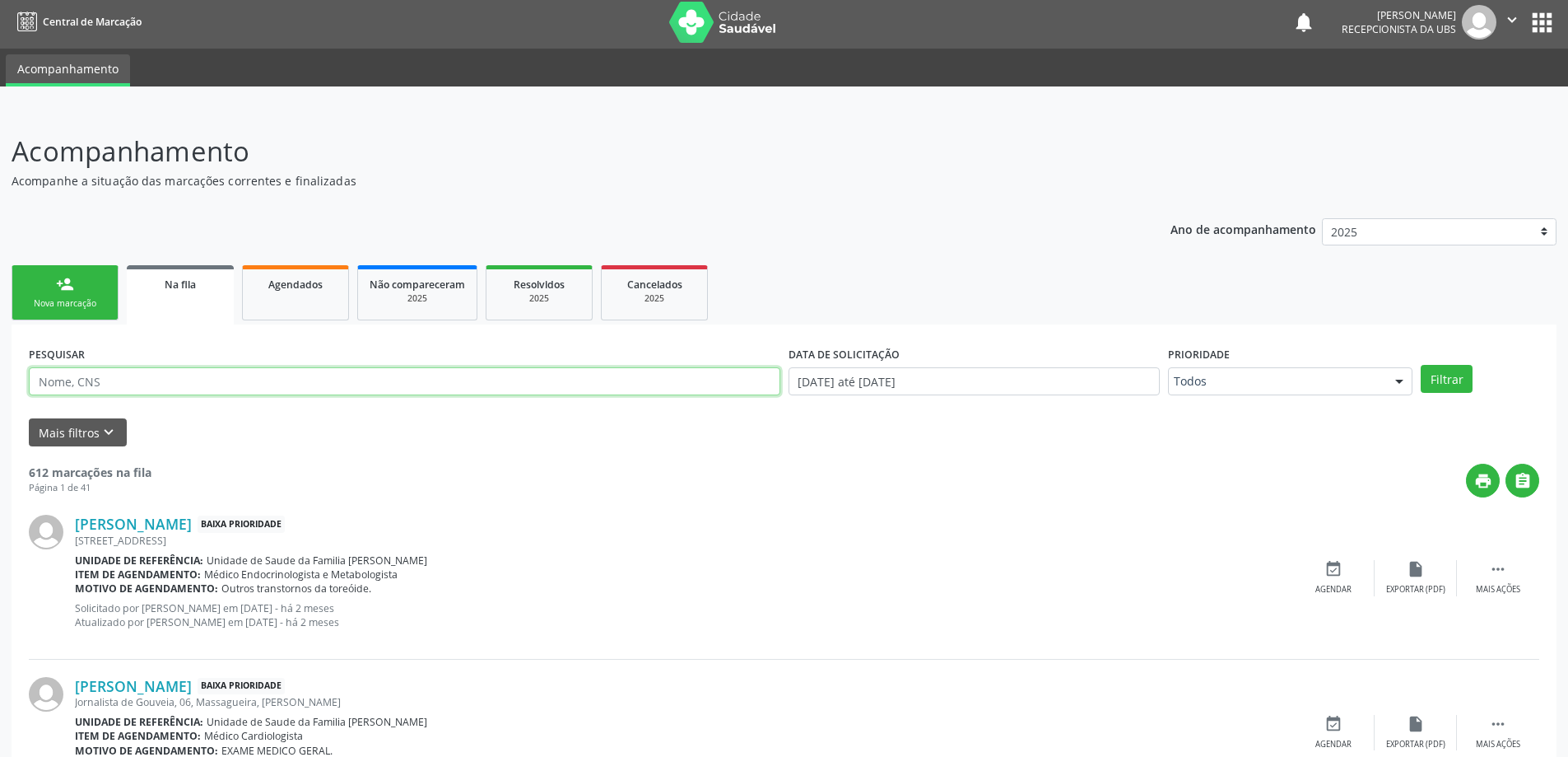
scroll to position [0, 0]
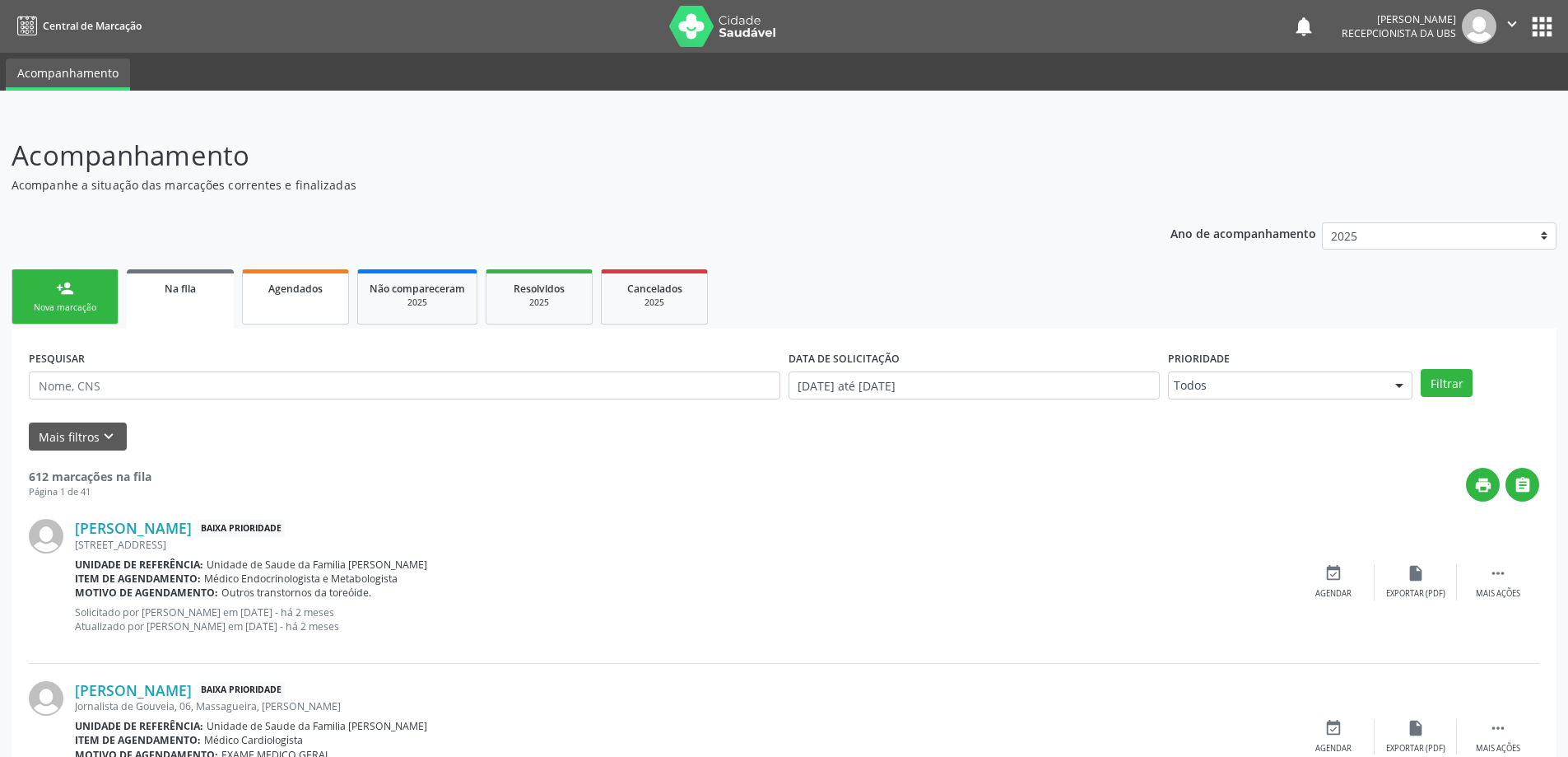
click at [333, 303] on link "Agendados" at bounding box center [295, 296] width 107 height 55
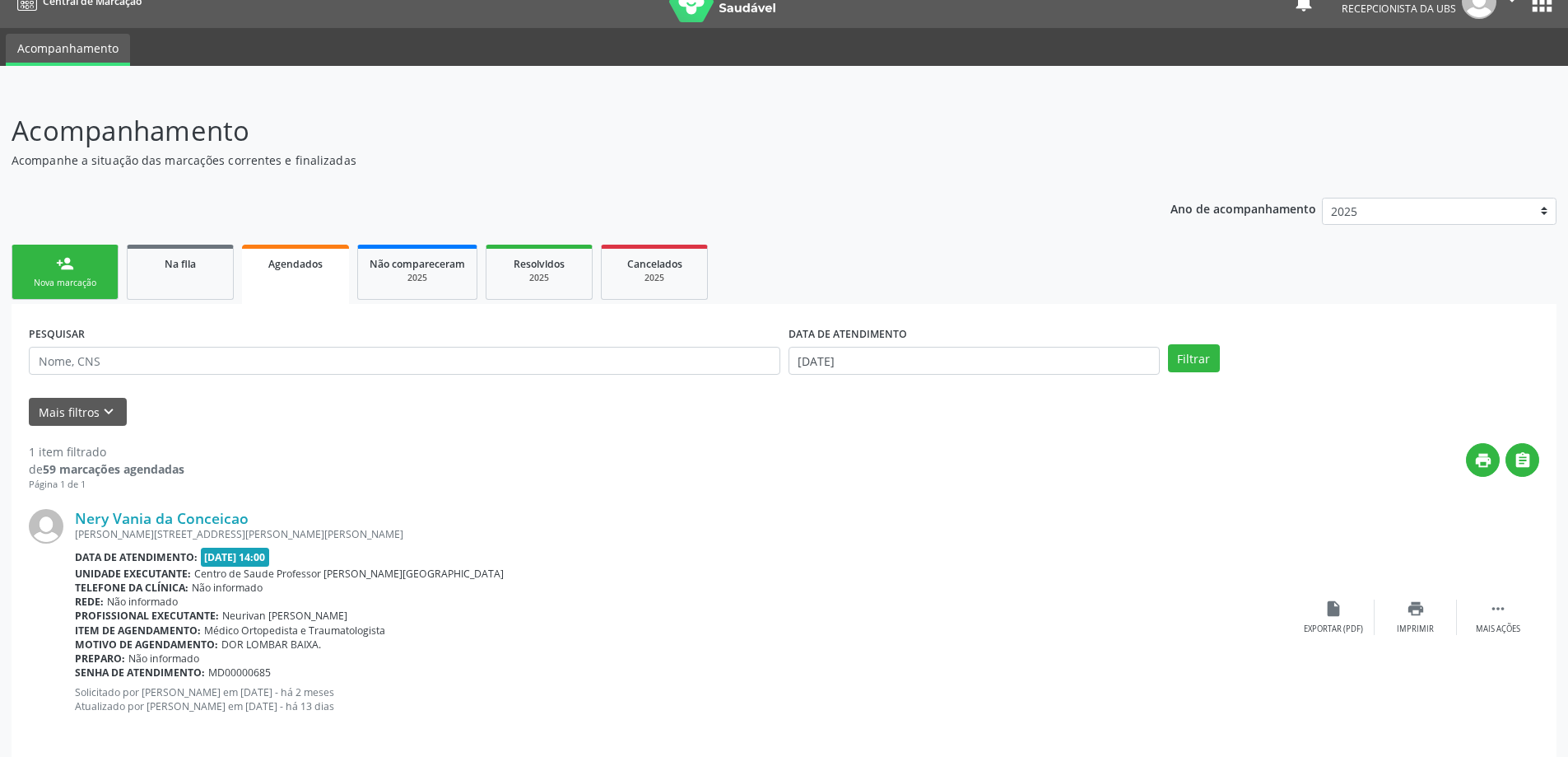
scroll to position [39, 0]
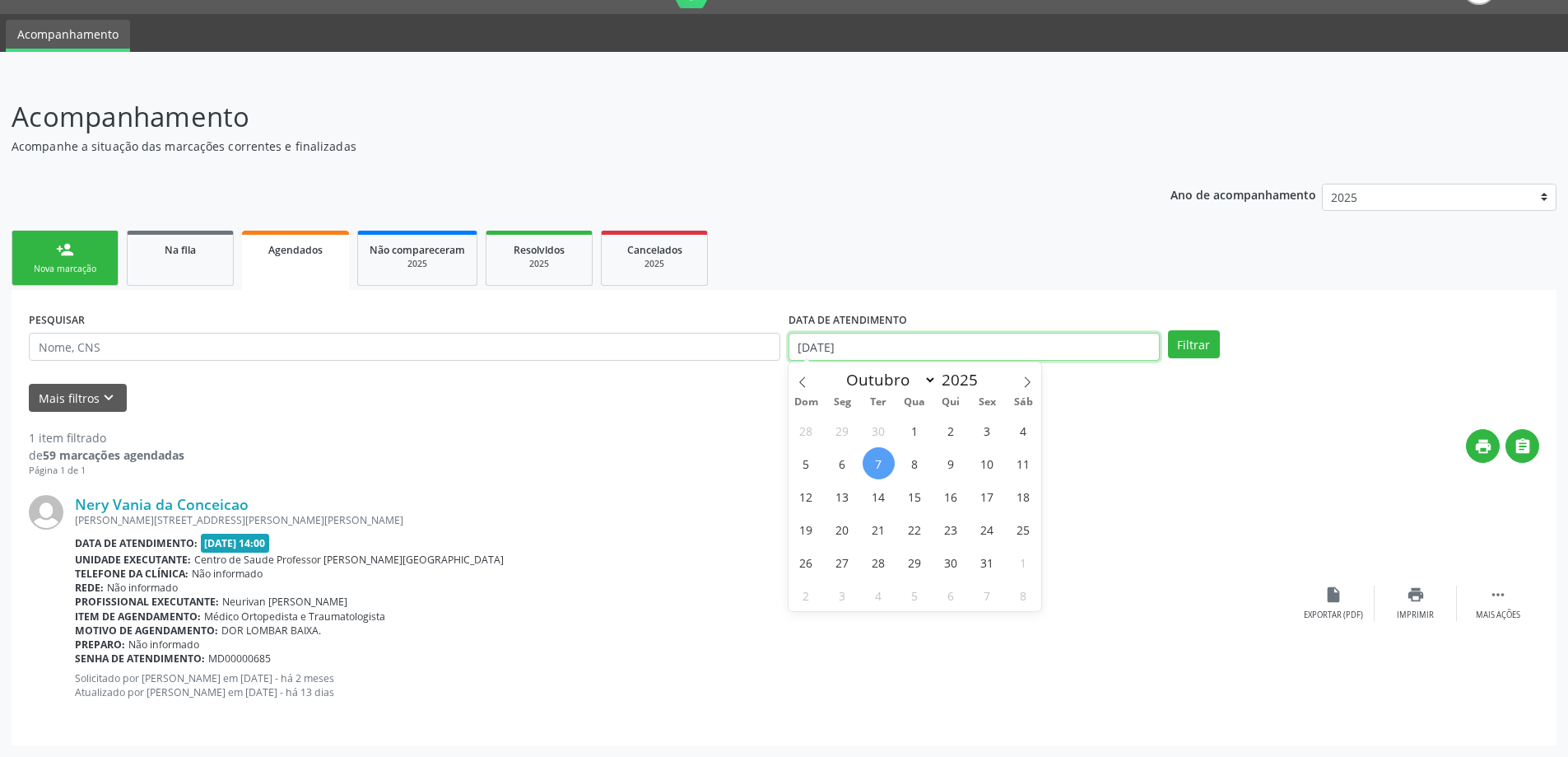
click at [802, 355] on input "[DATE]" at bounding box center [973, 347] width 371 height 28
click at [785, 241] on ul "person_add Nova marcação Na fila Agendados Não compareceram 2025 Resolvidos 202…" at bounding box center [784, 259] width 1545 height 64
click at [229, 283] on link "Na fila" at bounding box center [181, 258] width 107 height 55
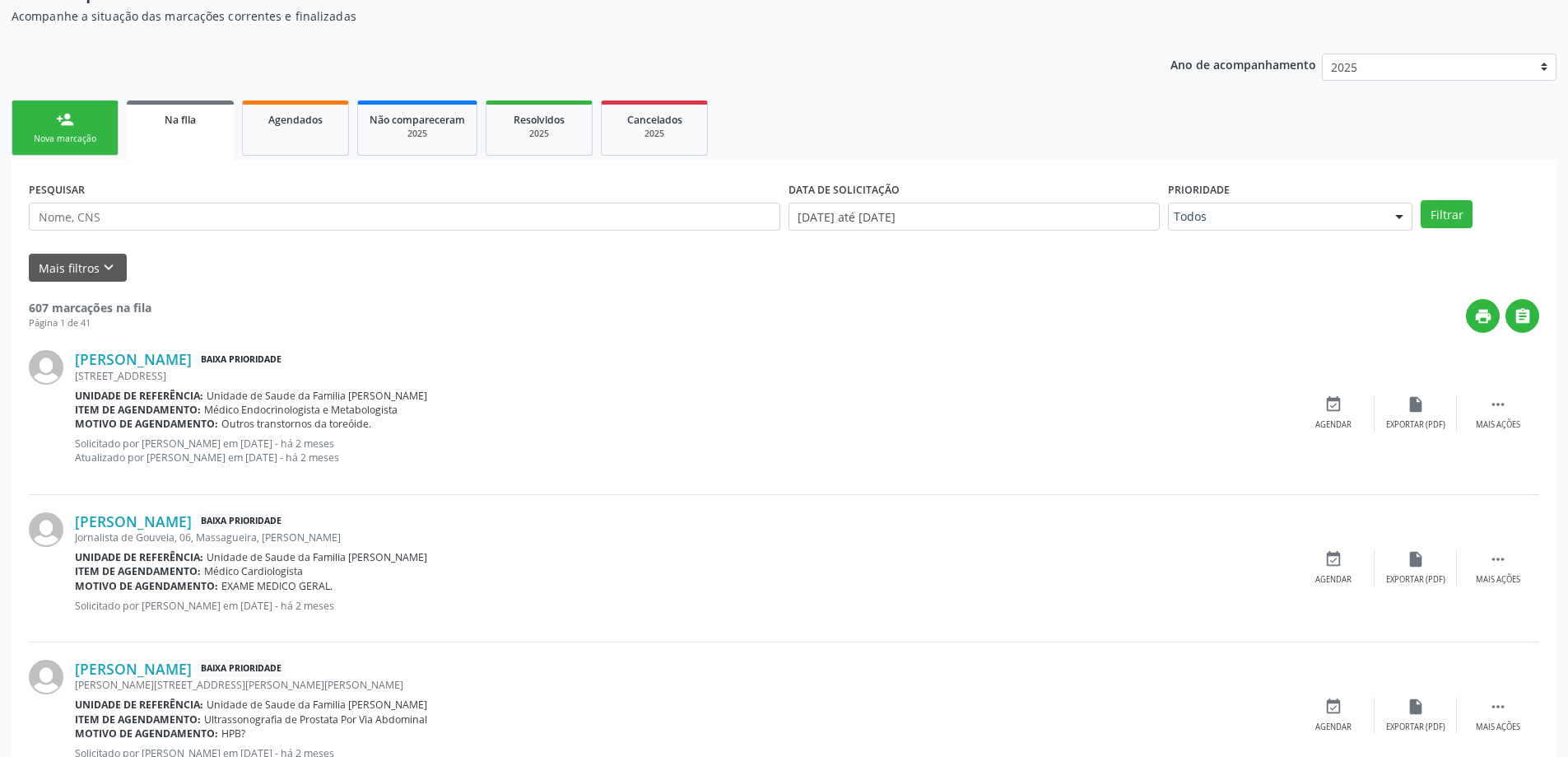
scroll to position [165, 0]
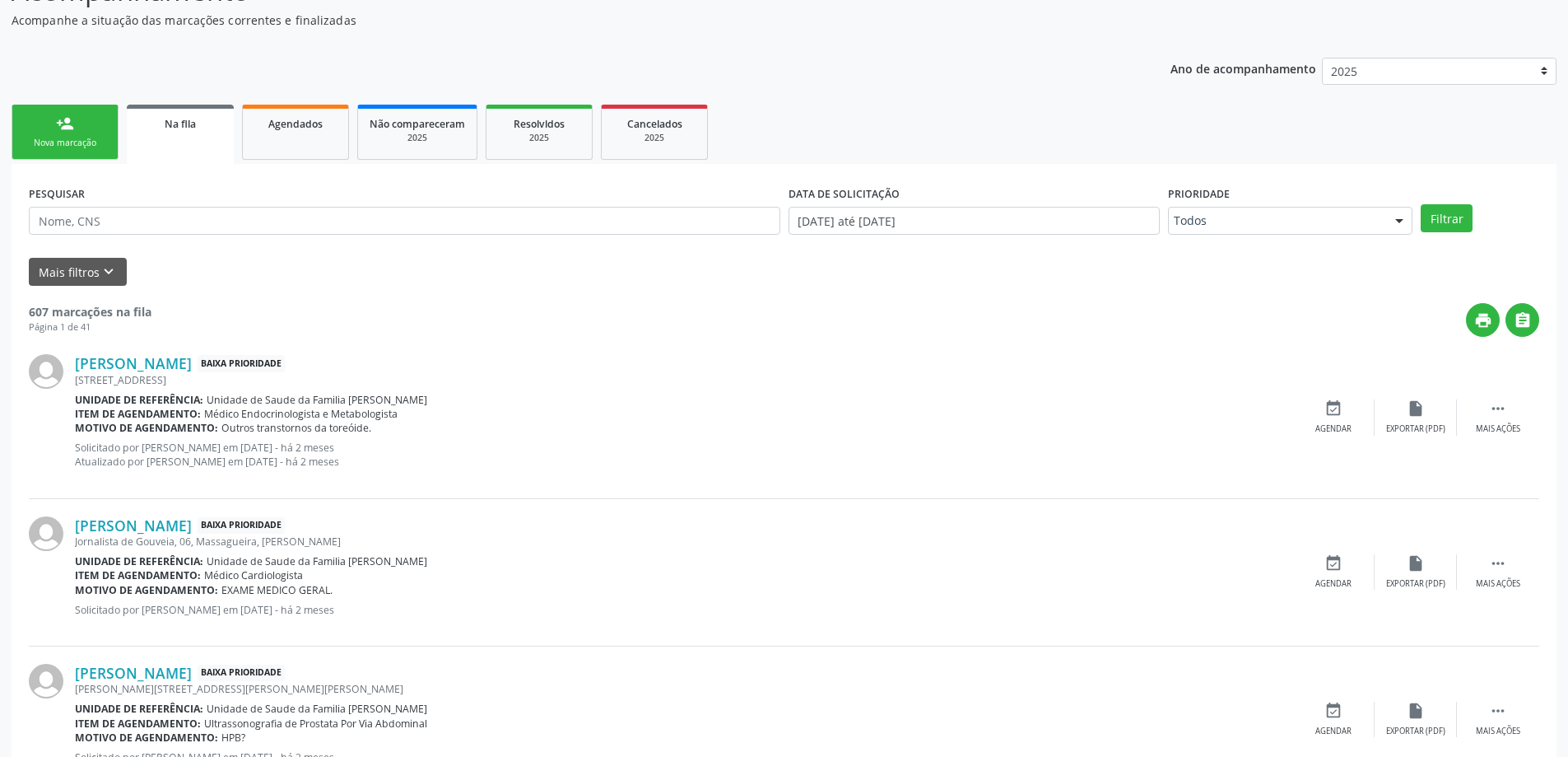
click at [79, 119] on link "person_add Nova marcação" at bounding box center [66, 131] width 107 height 55
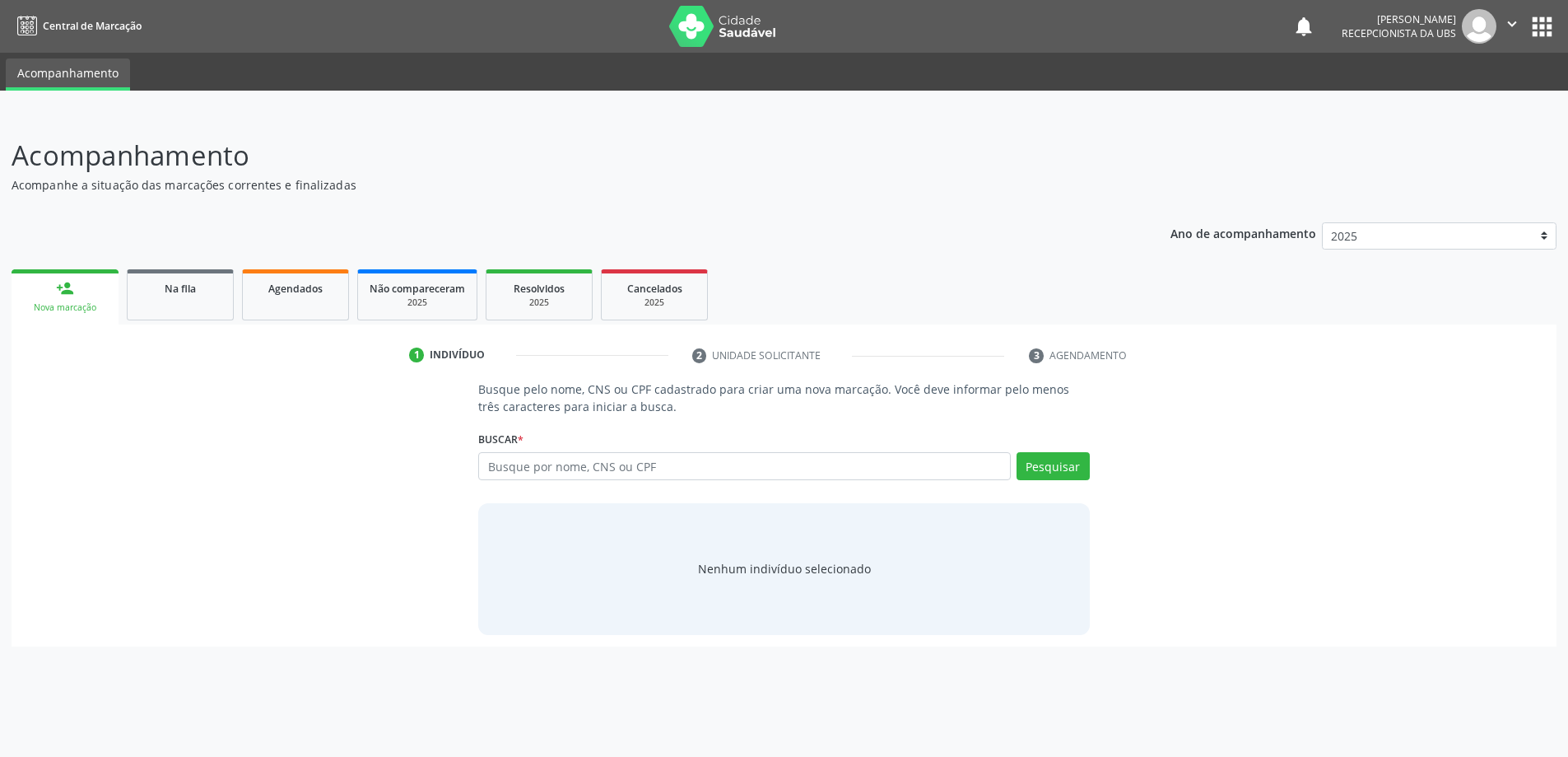
scroll to position [0, 0]
click at [206, 285] on div "Na fila" at bounding box center [180, 287] width 83 height 17
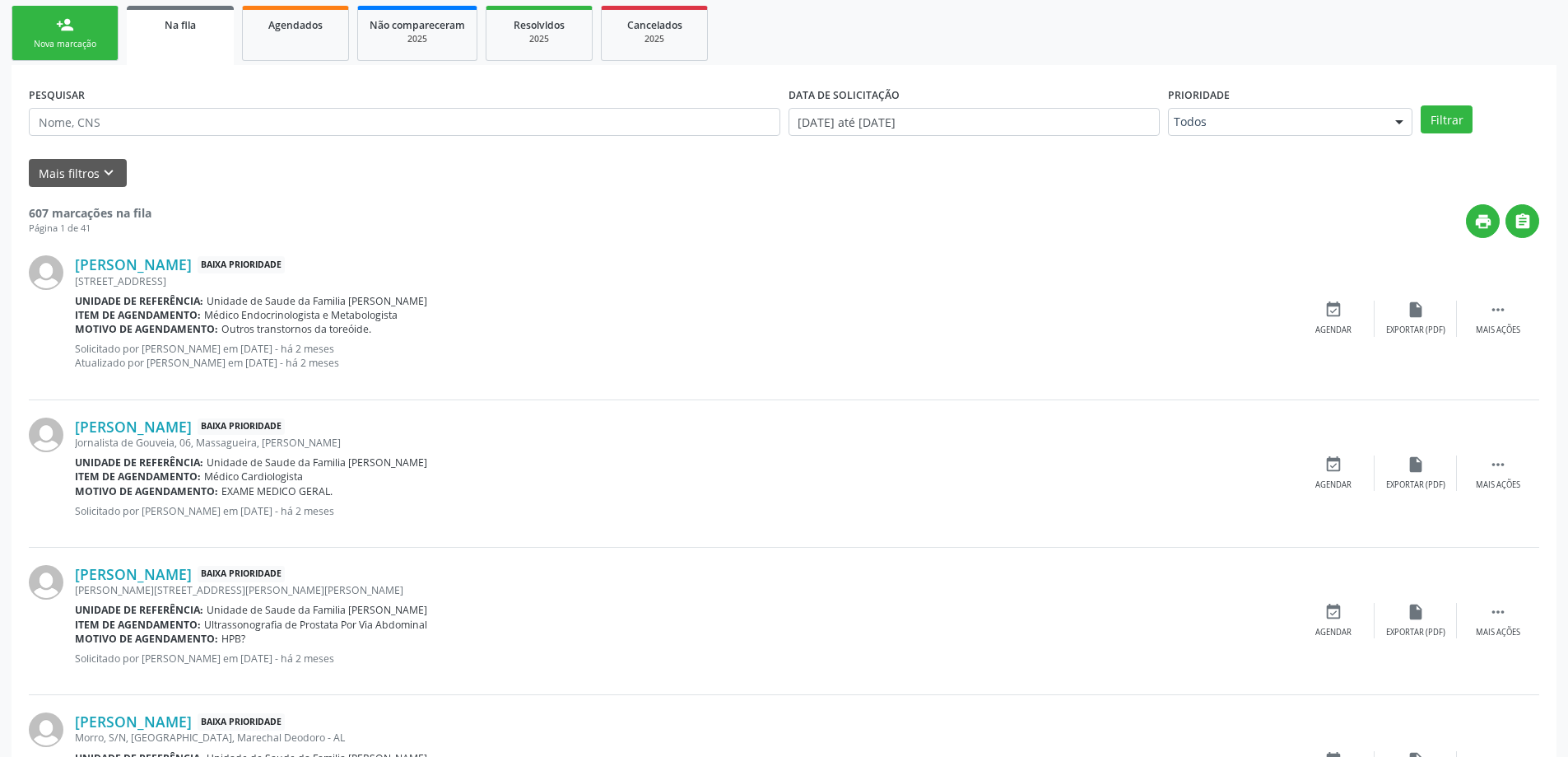
scroll to position [83, 0]
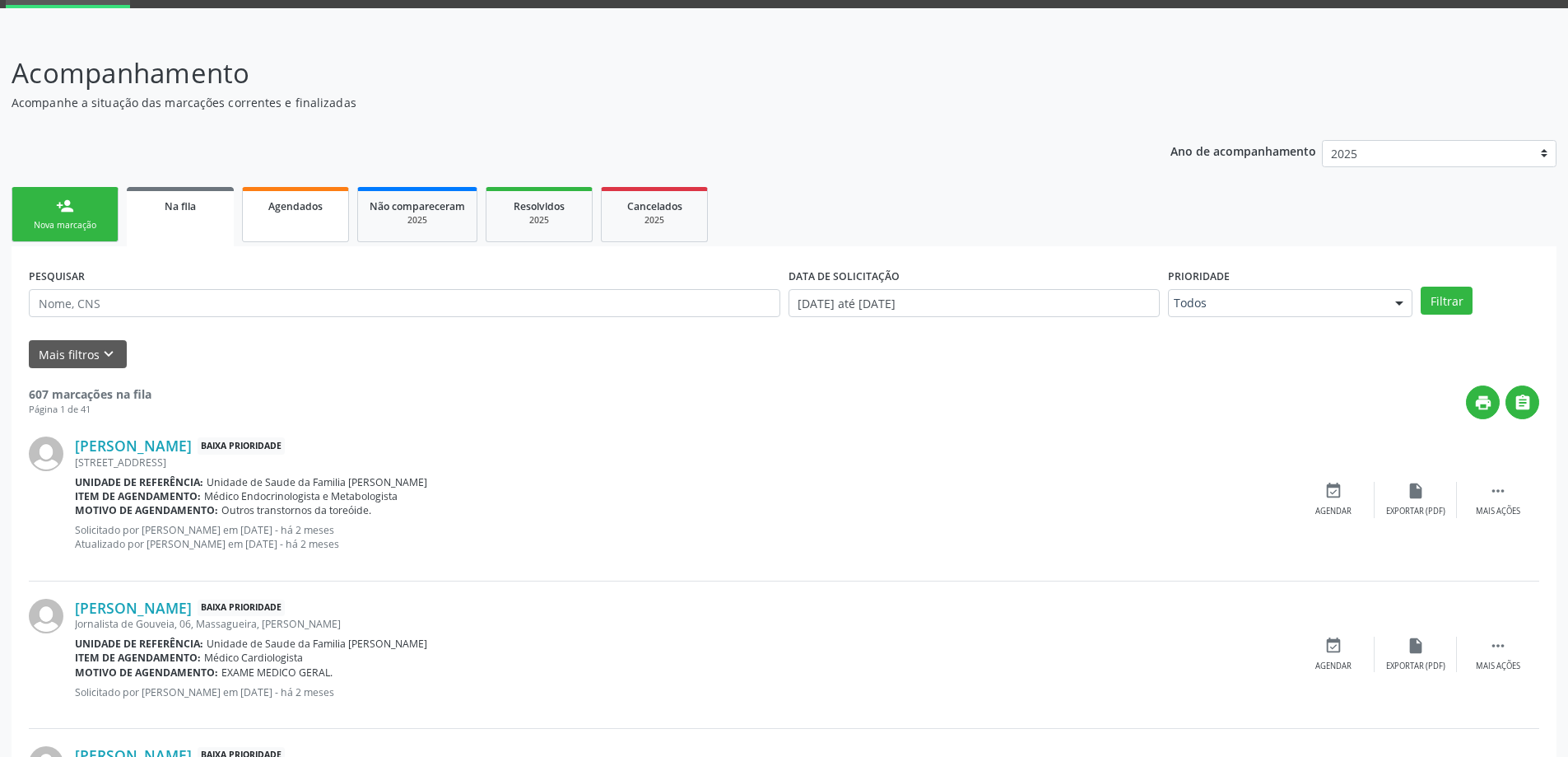
click at [291, 200] on span "Agendados" at bounding box center [295, 206] width 55 height 14
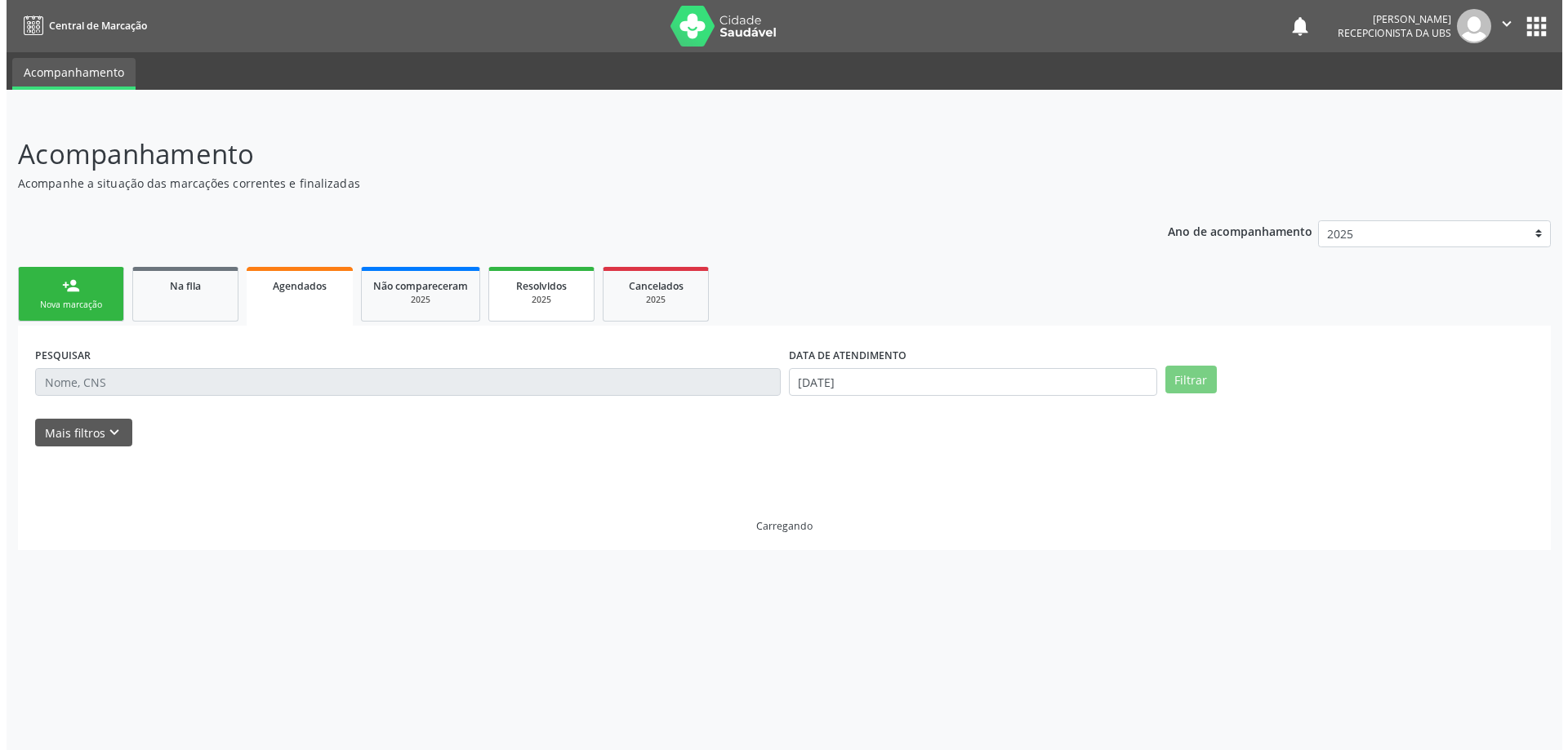
scroll to position [0, 0]
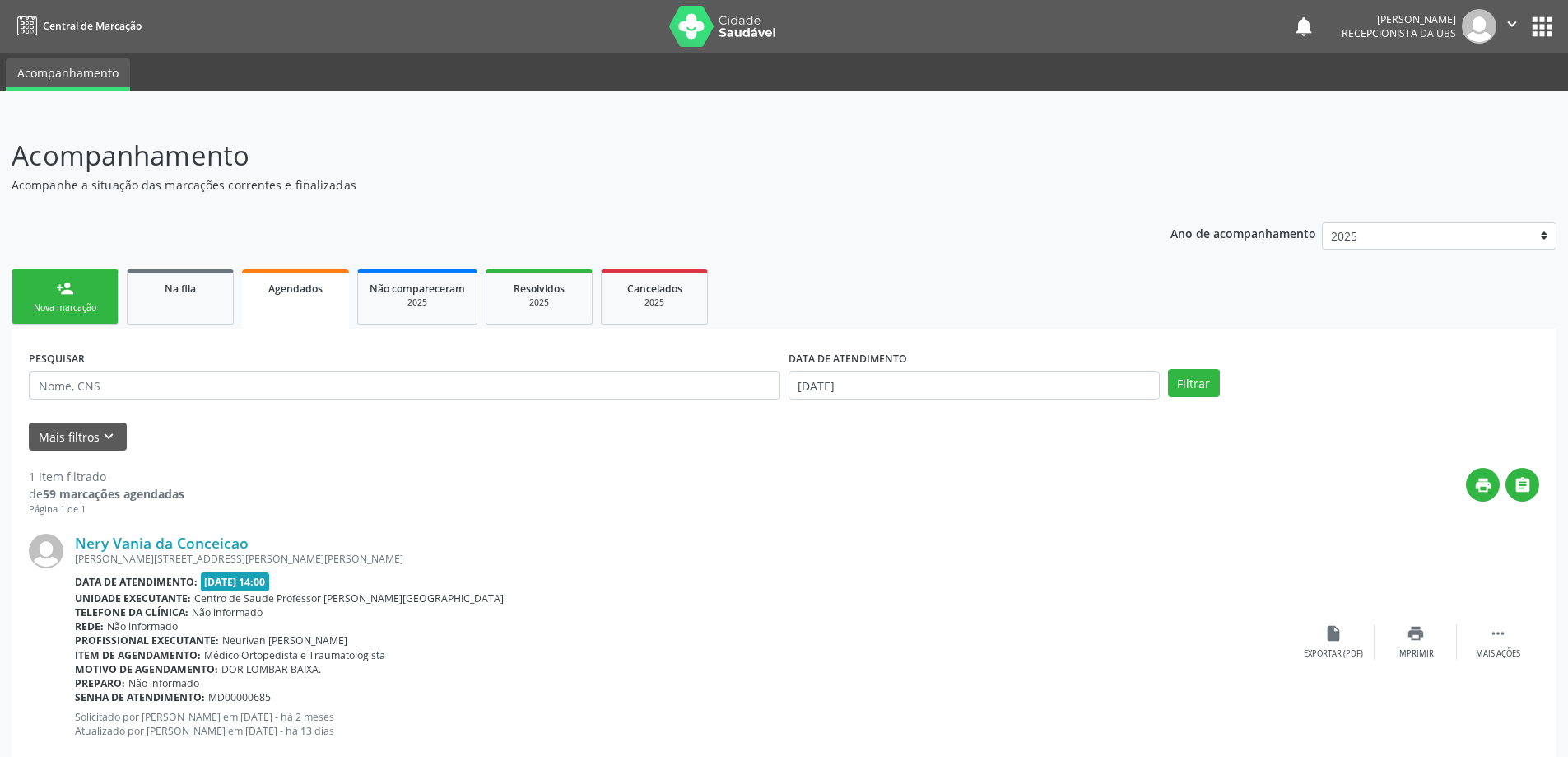
drag, startPoint x: 123, startPoint y: 318, endPoint x: 132, endPoint y: 326, distance: 12.0
click at [132, 326] on ul "person_add Nova marcação Na fila Agendados Não compareceram 2025 Resolvidos 202…" at bounding box center [784, 297] width 1545 height 64
click at [165, 286] on span "Na fila" at bounding box center [180, 288] width 31 height 14
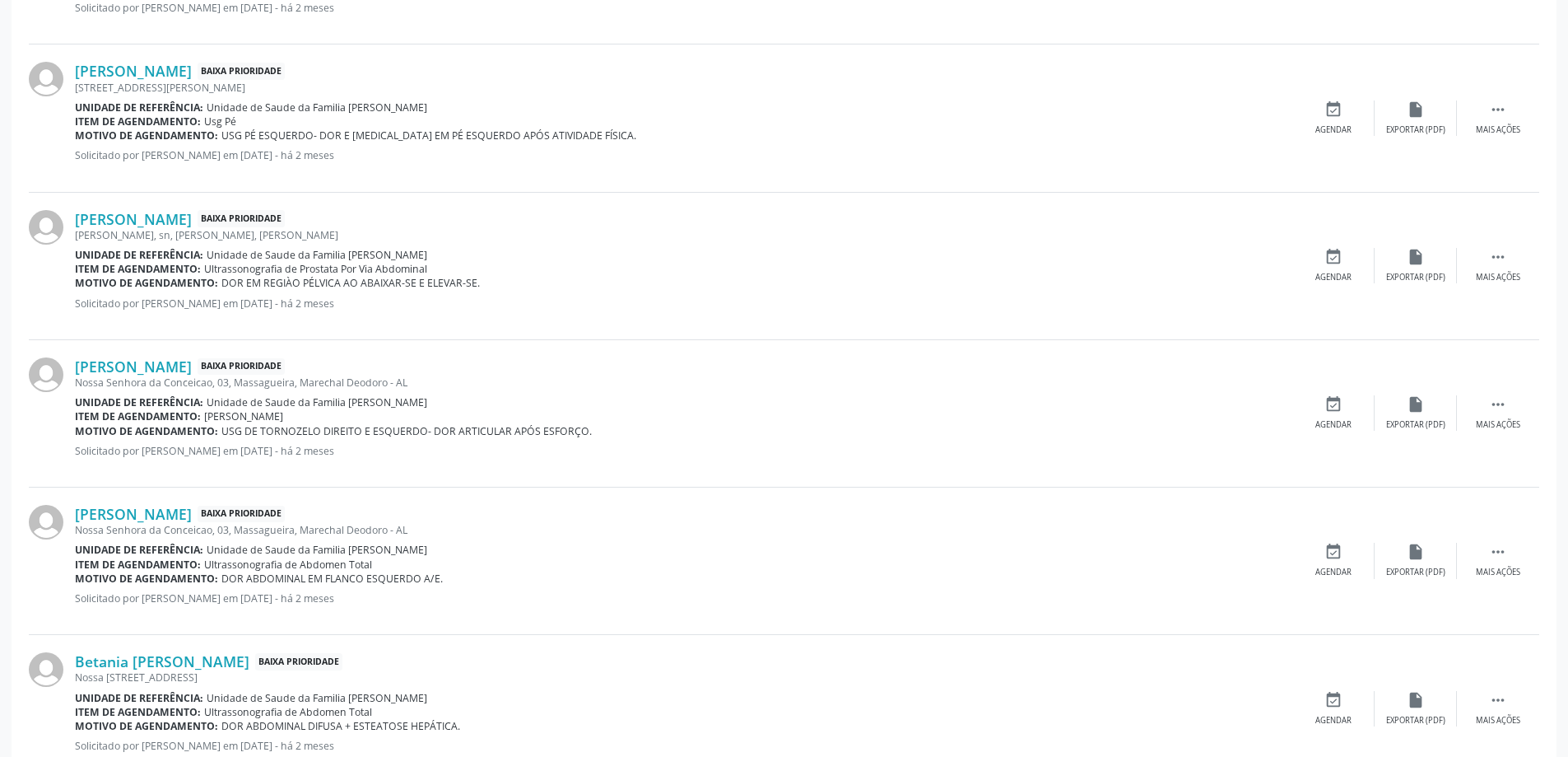
scroll to position [2048, 0]
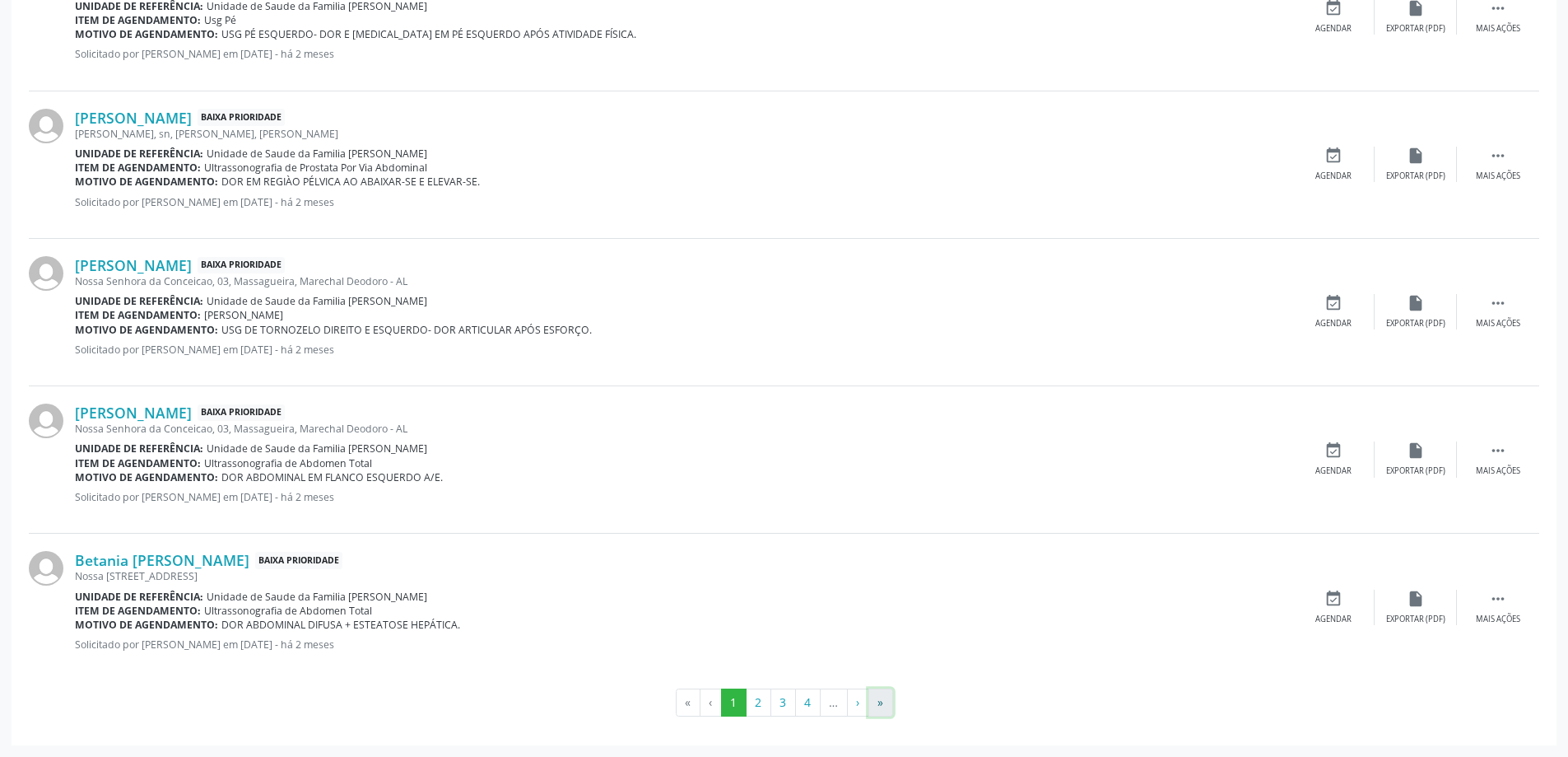
click at [892, 706] on button "»" at bounding box center [881, 702] width 25 height 28
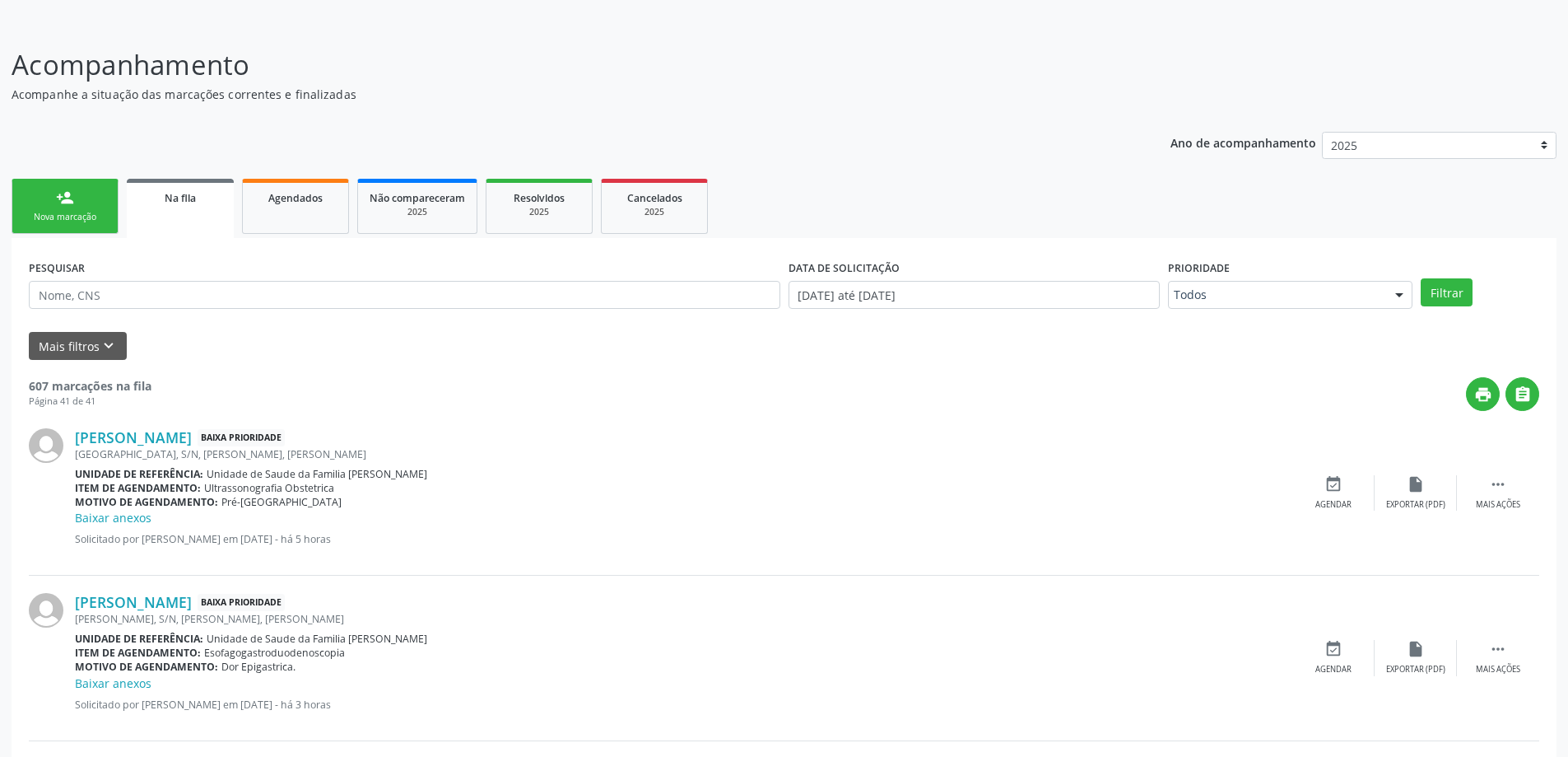
scroll to position [69, 0]
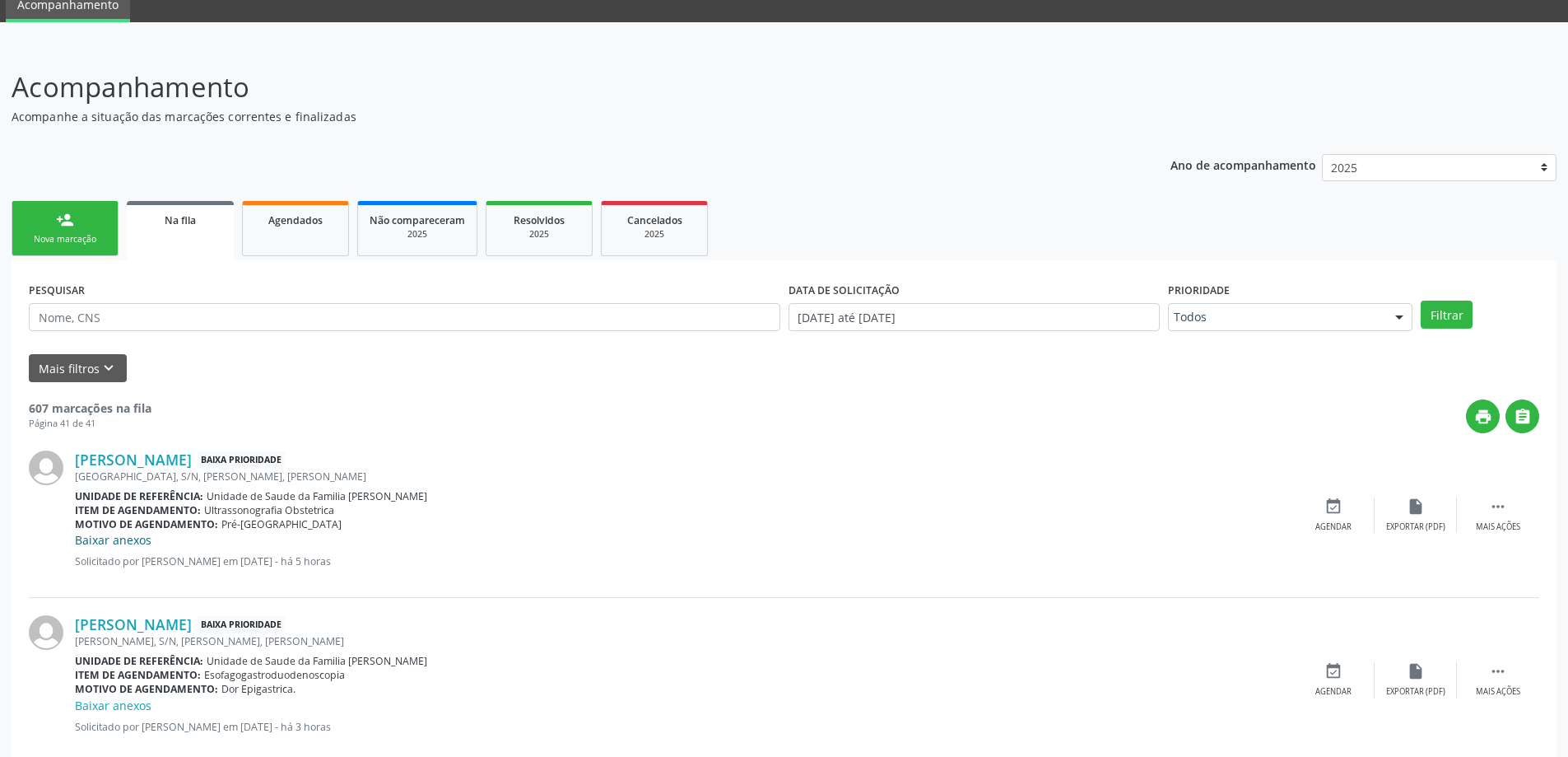
click at [129, 542] on link "Baixar anexos" at bounding box center [112, 540] width 77 height 16
